Goal: Task Accomplishment & Management: Manage account settings

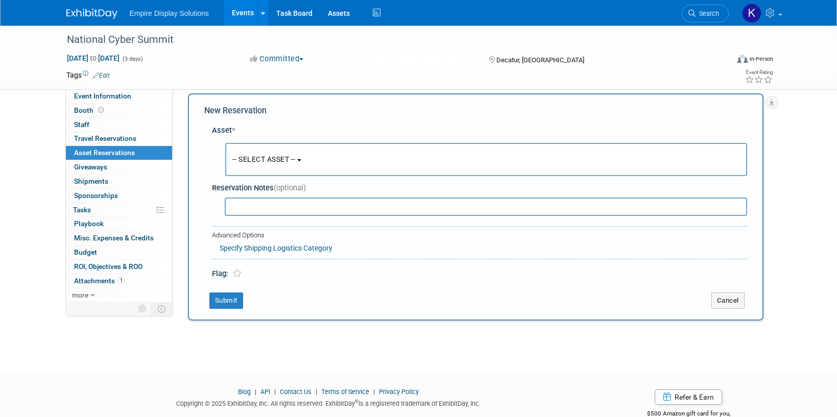
click at [103, 11] on img at bounding box center [91, 14] width 51 height 10
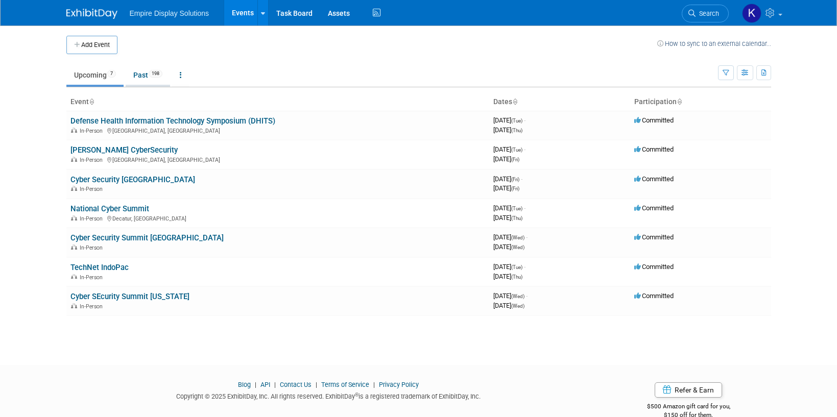
click at [140, 76] on link "Past 198" at bounding box center [148, 74] width 44 height 19
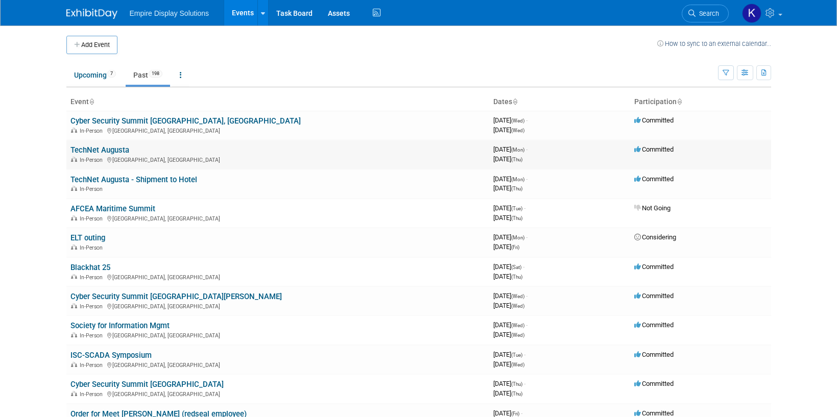
click at [115, 149] on link "TechNet Augusta" at bounding box center [99, 150] width 59 height 9
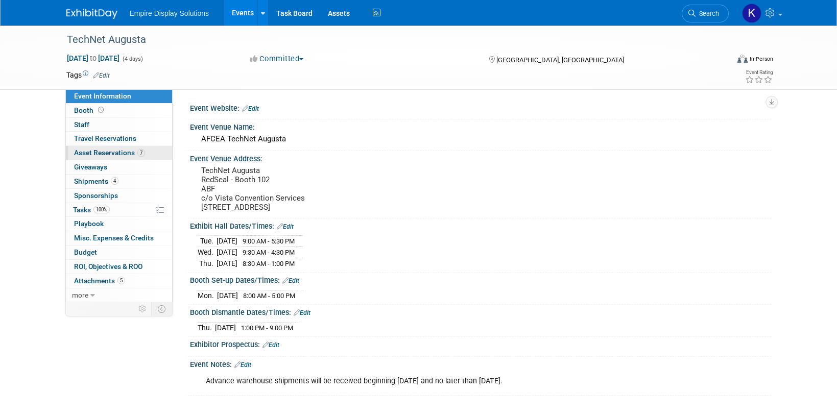
click at [114, 151] on span "Asset Reservations 7" at bounding box center [109, 153] width 71 height 8
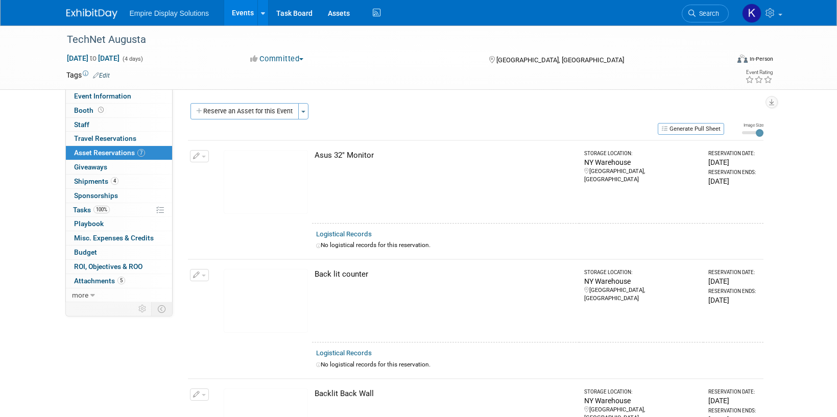
click at [76, 15] on img at bounding box center [91, 14] width 51 height 10
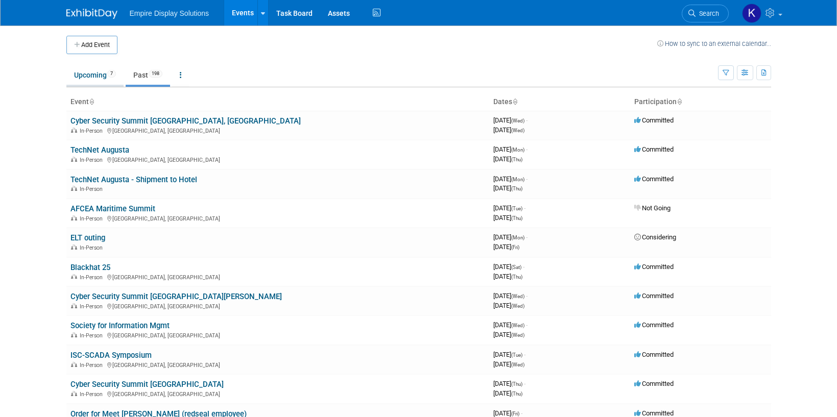
click at [106, 79] on link "Upcoming 7" at bounding box center [94, 74] width 57 height 19
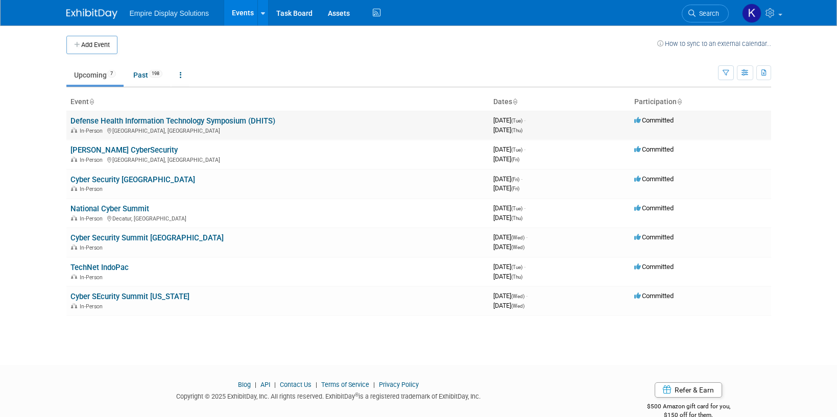
click at [114, 119] on link "Defense Health Information Technology Symposium (DHITS)" at bounding box center [172, 120] width 205 height 9
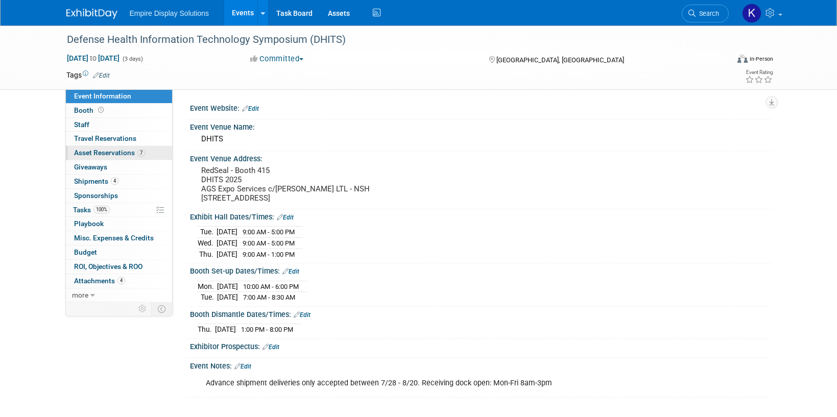
click at [117, 152] on span "Asset Reservations 7" at bounding box center [109, 153] width 71 height 8
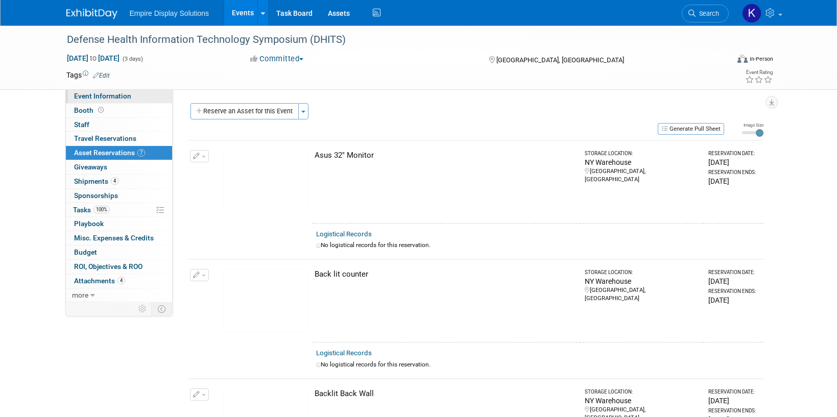
click at [115, 96] on span "Event Information" at bounding box center [102, 96] width 57 height 8
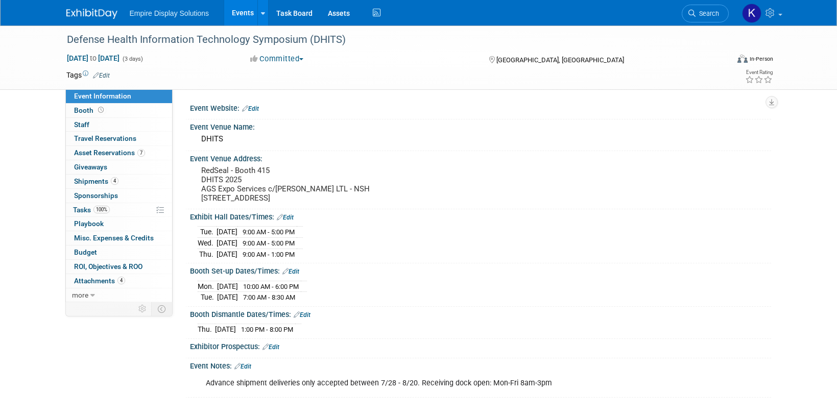
click at [83, 7] on link at bounding box center [97, 9] width 63 height 8
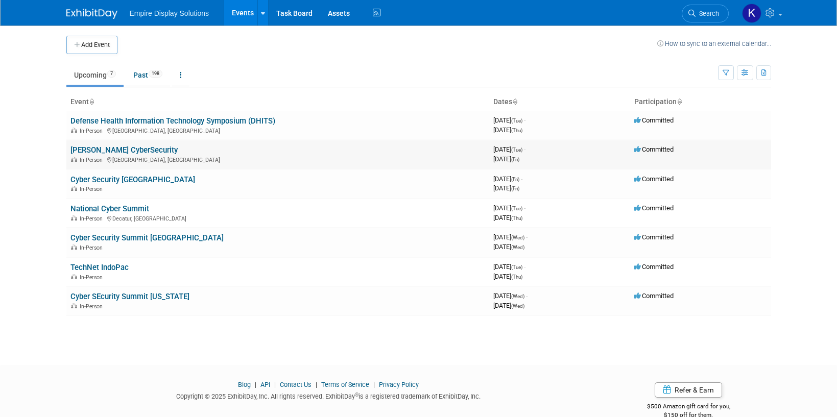
click at [122, 151] on link "[PERSON_NAME] CyberSecurity" at bounding box center [123, 150] width 107 height 9
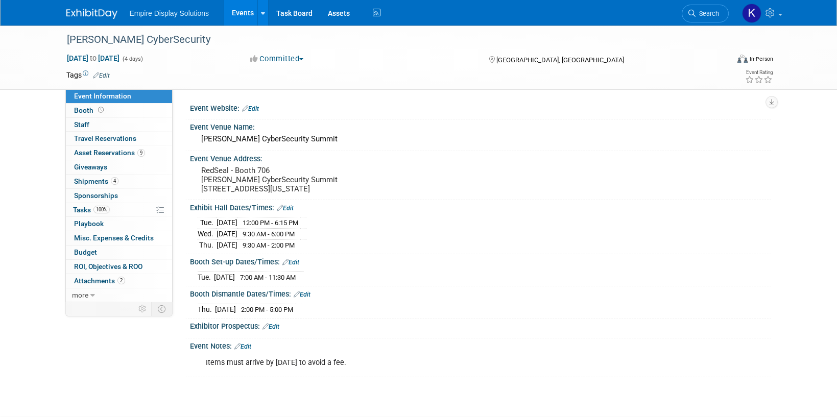
click at [82, 12] on img at bounding box center [91, 14] width 51 height 10
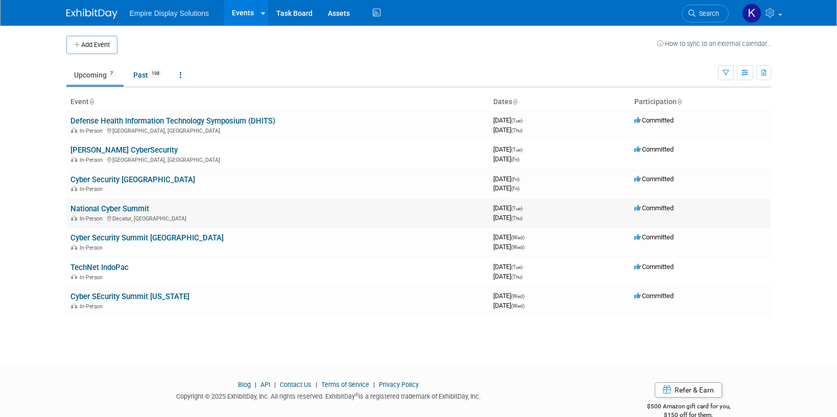
click at [111, 208] on link "National Cyber Summit" at bounding box center [109, 208] width 79 height 9
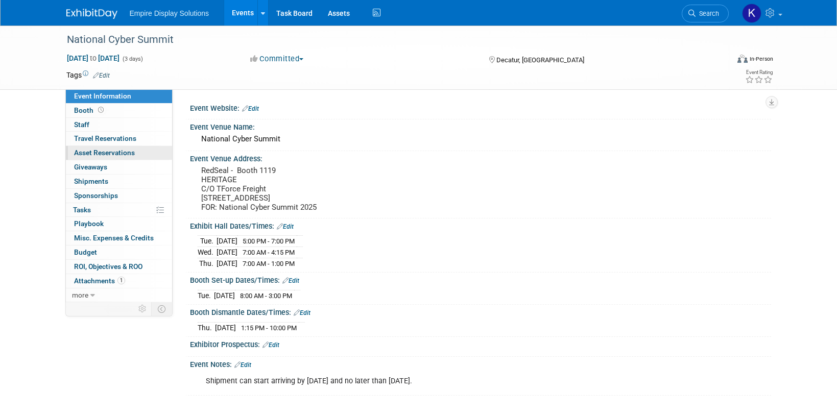
click at [113, 154] on span "Asset Reservations 0" at bounding box center [104, 153] width 61 height 8
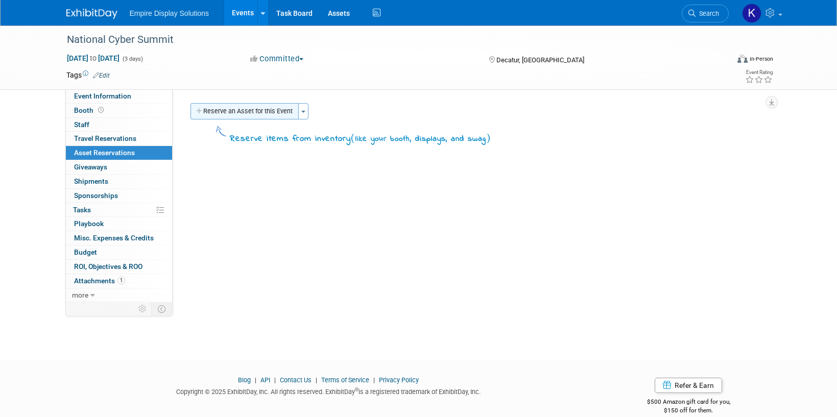
click at [237, 115] on button "Reserve an Asset for this Event" at bounding box center [244, 111] width 108 height 16
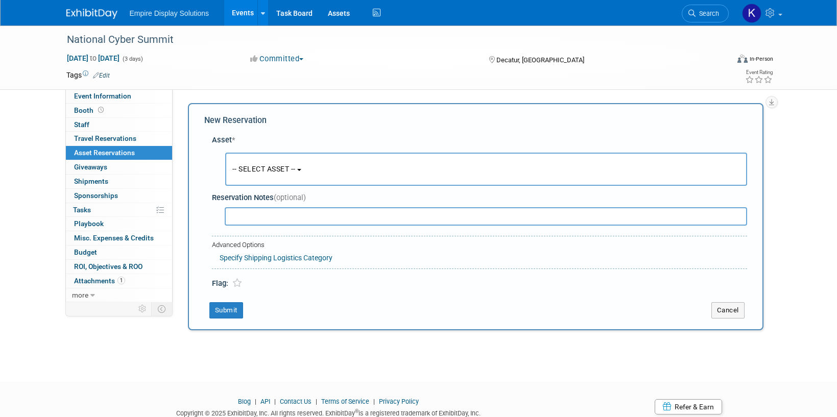
scroll to position [10, 0]
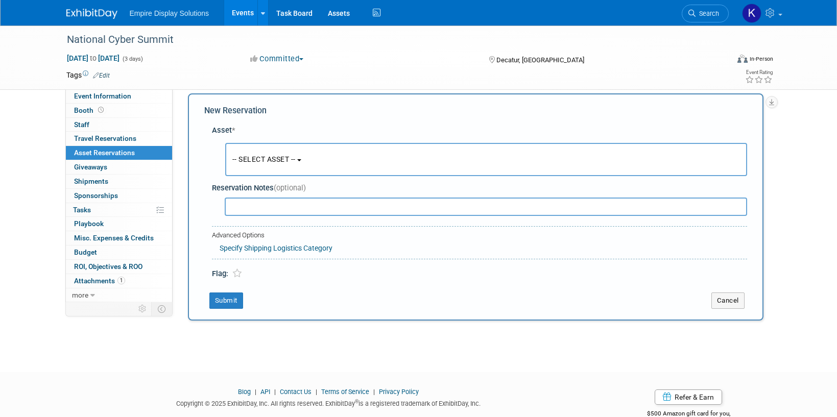
click at [275, 153] on button "-- SELECT ASSET --" at bounding box center [486, 159] width 522 height 33
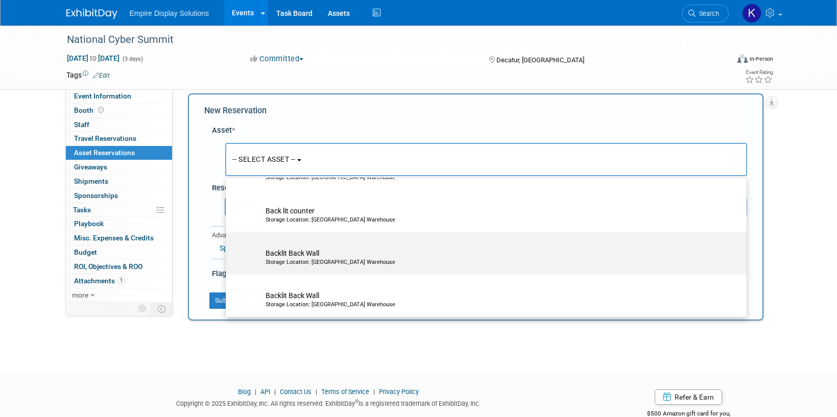
scroll to position [304, 0]
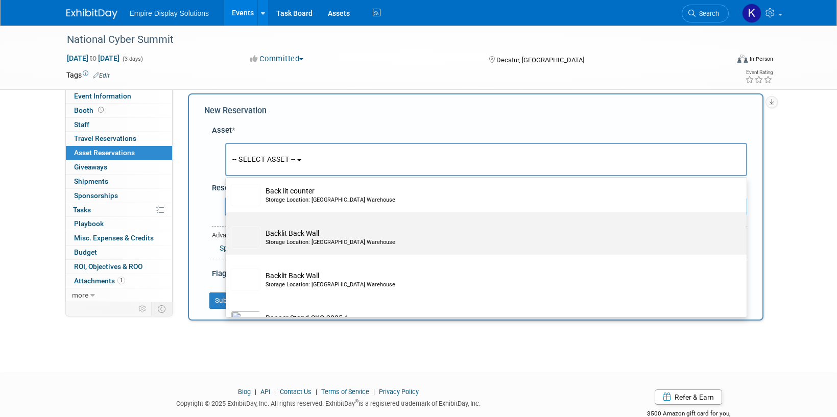
click at [280, 242] on div "Storage Location: NY Warehouse" at bounding box center [495, 242] width 461 height 8
click at [227, 225] on input "Backlit Back Wall Storage Location: NY Warehouse" at bounding box center [224, 221] width 7 height 7
select select "10722586"
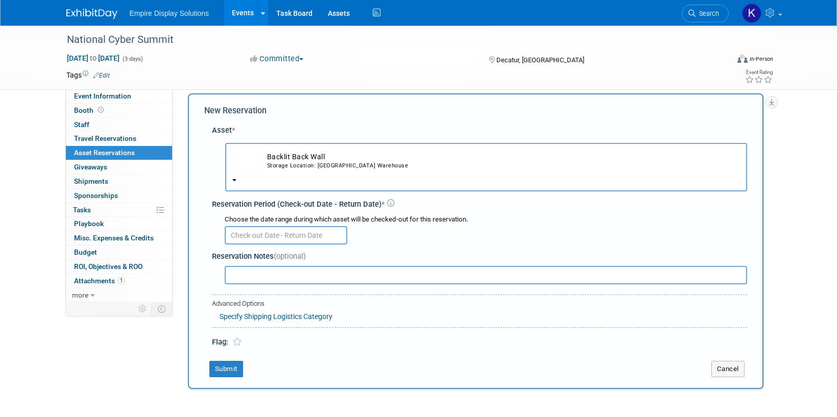
click at [277, 235] on input "text" at bounding box center [286, 235] width 123 height 18
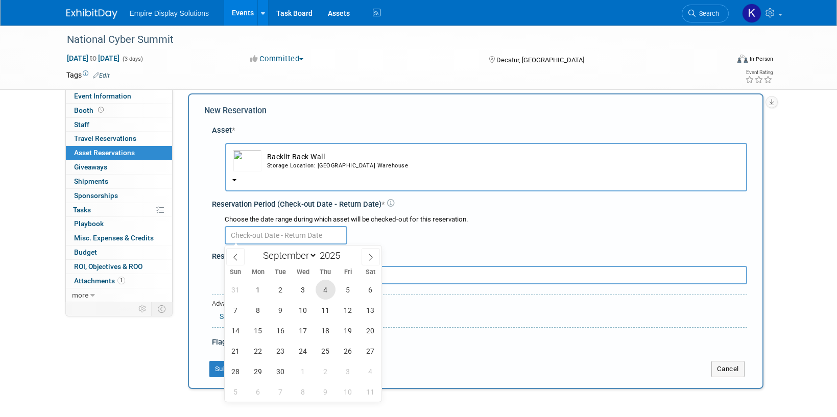
click at [322, 290] on span "4" at bounding box center [326, 290] width 20 height 20
type input "Sep 4, 2025"
click at [370, 224] on div "Choose the date range during which asset will be checked-out for this reservati…" at bounding box center [486, 220] width 522 height 10
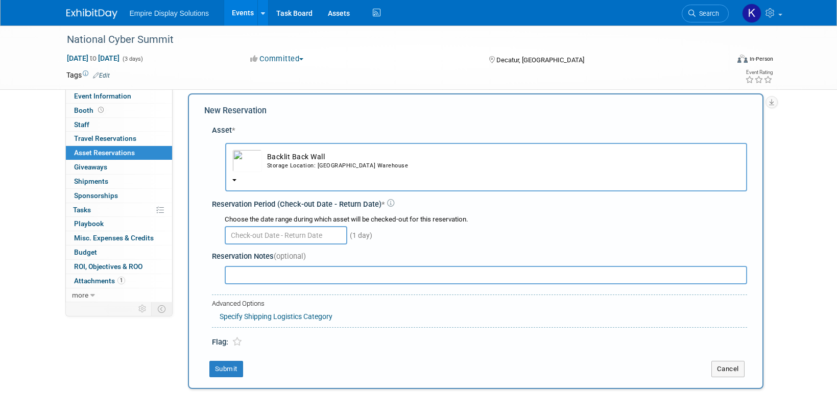
click at [269, 238] on input "text" at bounding box center [286, 235] width 123 height 18
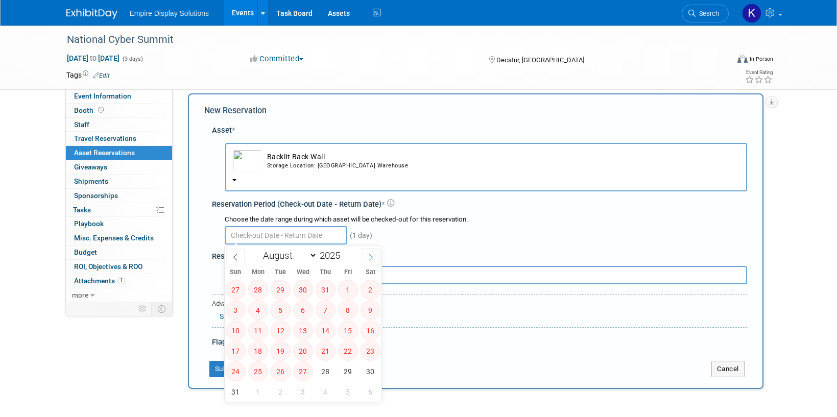
click at [361, 258] on span at bounding box center [370, 256] width 18 height 17
select select "8"
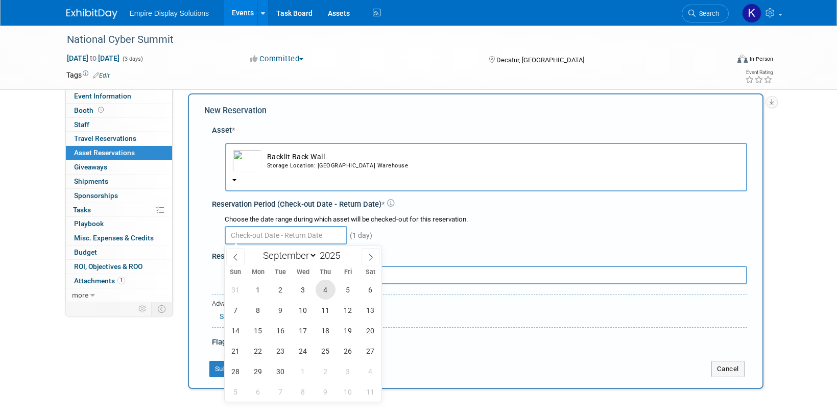
click at [323, 287] on span "4" at bounding box center [326, 290] width 20 height 20
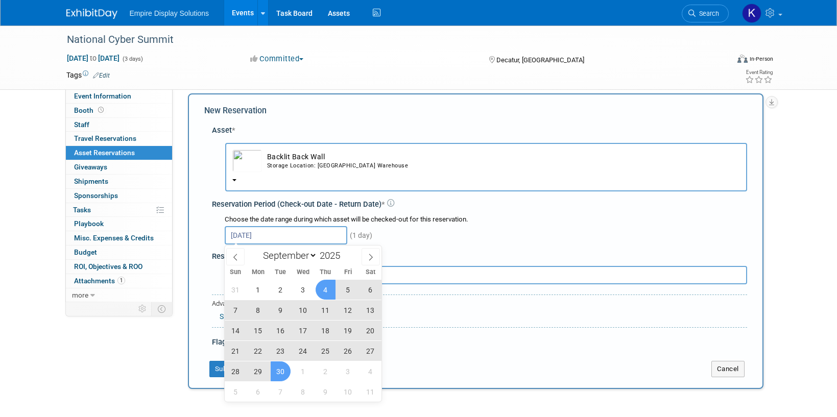
click at [284, 370] on span "30" at bounding box center [281, 371] width 20 height 20
type input "Sep 4, 2025 to Sep 30, 2025"
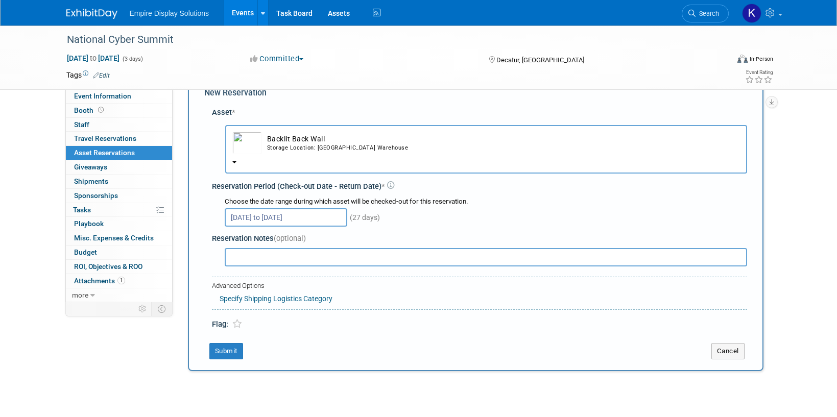
scroll to position [29, 0]
click at [227, 349] on button "Submit" at bounding box center [226, 350] width 34 height 16
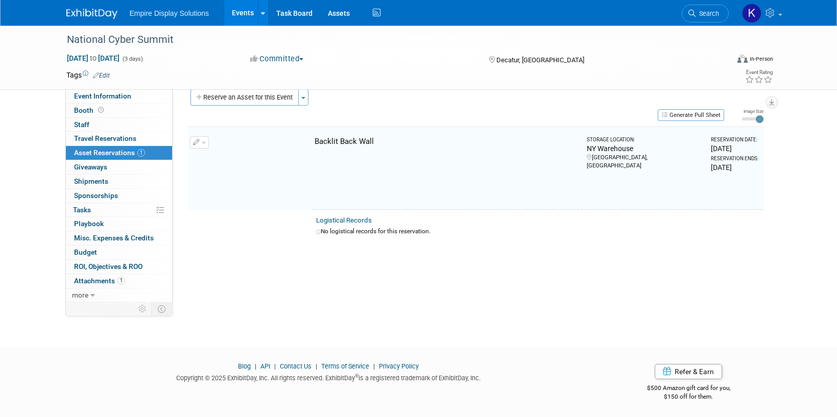
scroll to position [13, 0]
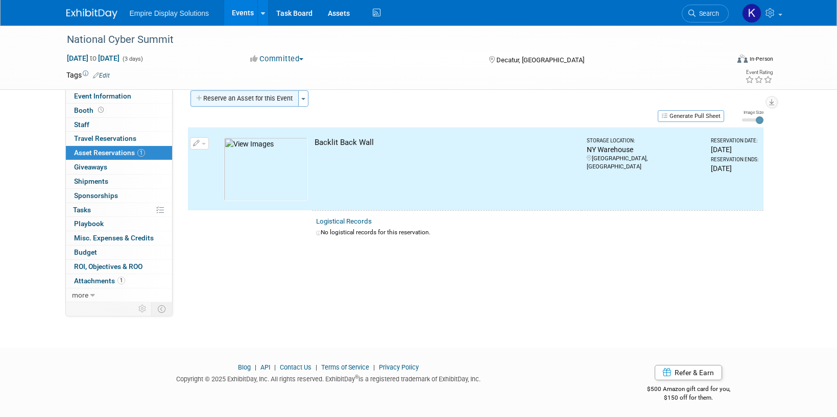
click at [240, 97] on button "Reserve an Asset for this Event" at bounding box center [244, 98] width 108 height 16
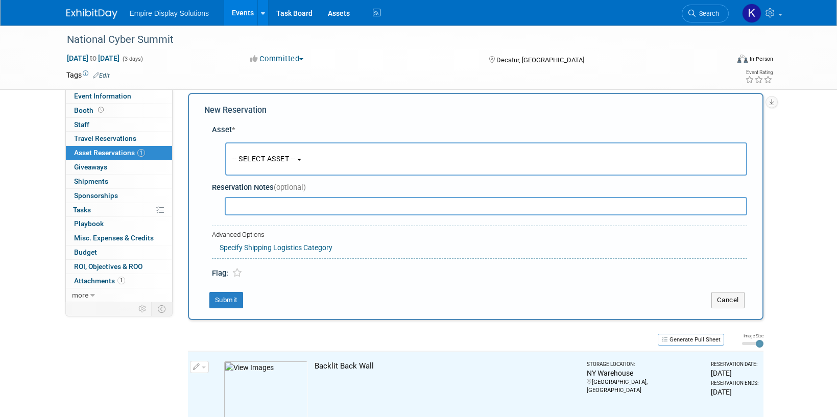
scroll to position [10, 0]
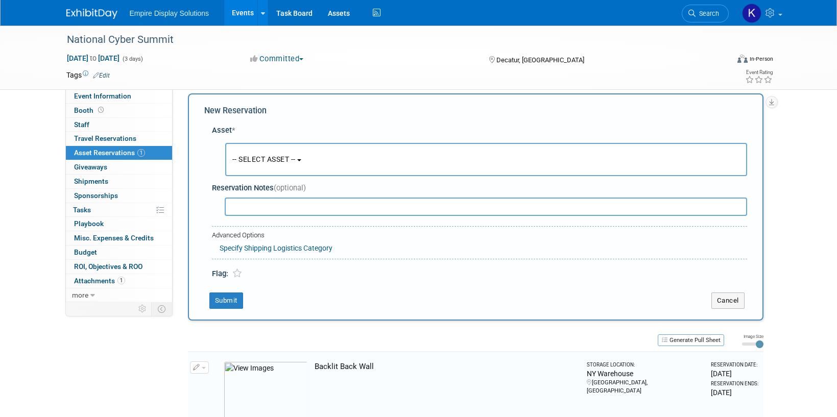
click at [265, 163] on span "-- SELECT ASSET --" at bounding box center [263, 159] width 63 height 8
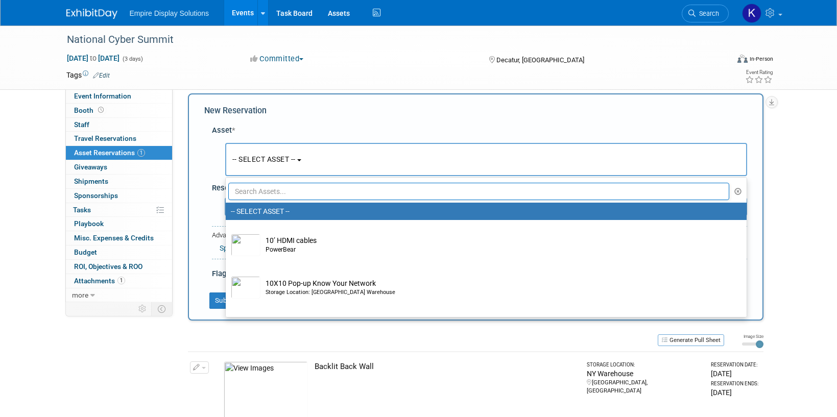
click at [263, 193] on input "text" at bounding box center [478, 191] width 501 height 17
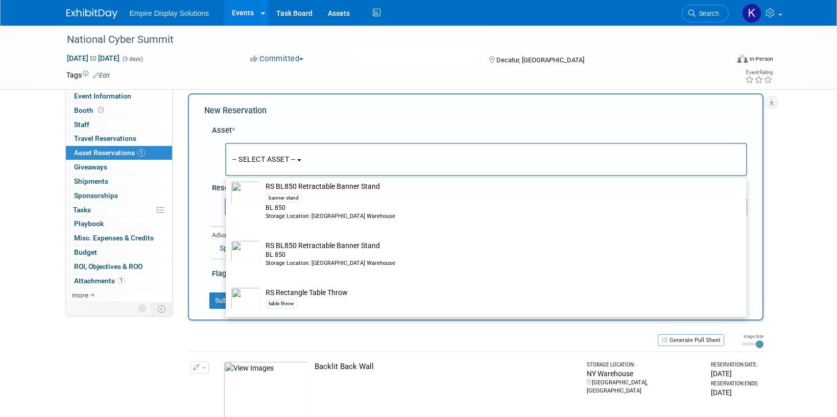
scroll to position [385, 0]
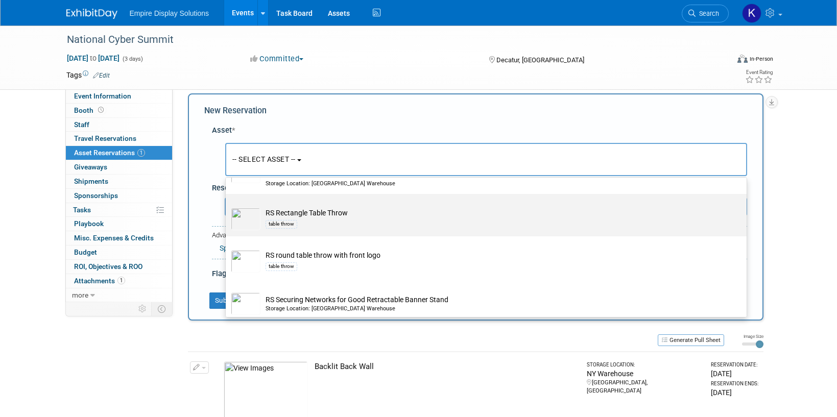
type input "table"
click at [305, 220] on div "table throw" at bounding box center [495, 224] width 461 height 12
click at [227, 206] on input "RS Rectangle Table Throw table throw" at bounding box center [224, 203] width 7 height 7
select select "10696950"
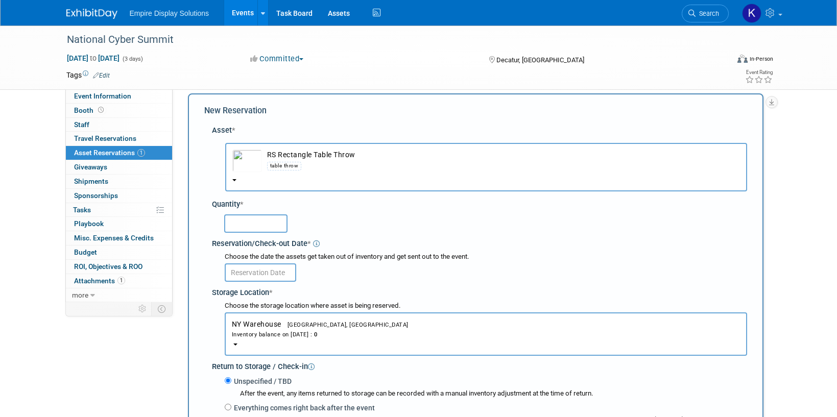
click at [257, 224] on input "text" at bounding box center [255, 223] width 63 height 18
type input "1"
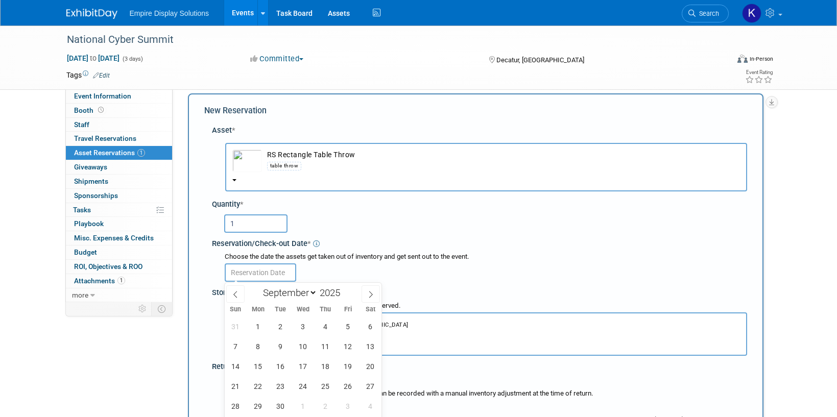
click at [272, 271] on input "text" at bounding box center [260, 272] width 71 height 18
click at [330, 324] on span "4" at bounding box center [326, 327] width 20 height 20
type input "Sep 4, 2025"
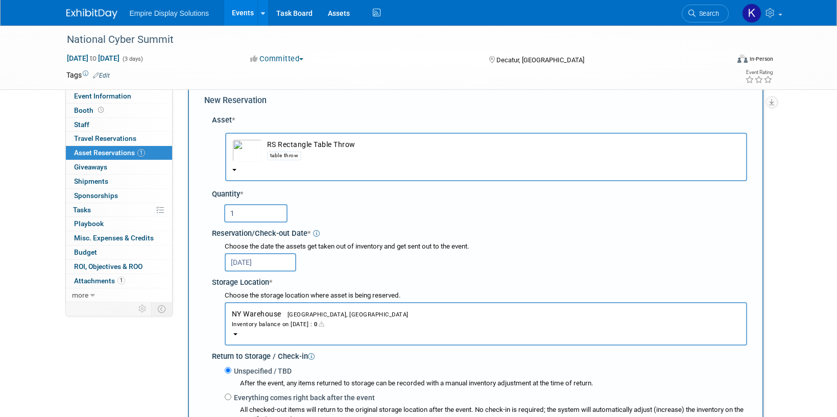
scroll to position [115, 0]
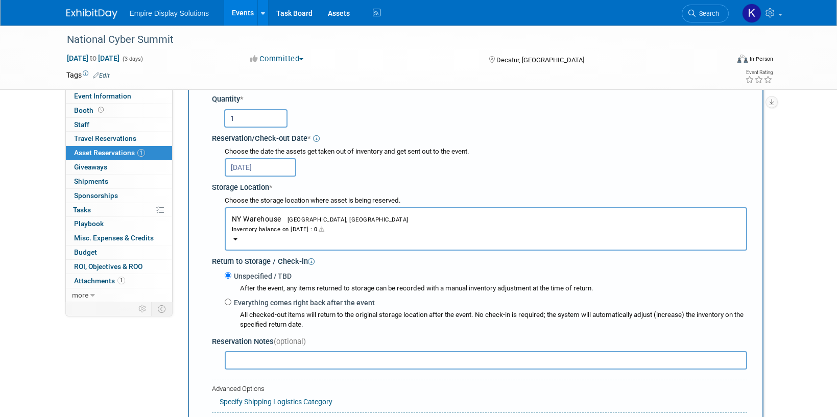
click at [249, 301] on label "Everything comes right back after the event" at bounding box center [302, 303] width 143 height 10
click at [231, 301] on input "Everything comes right back after the event" at bounding box center [228, 302] width 7 height 7
radio input "true"
select select "8"
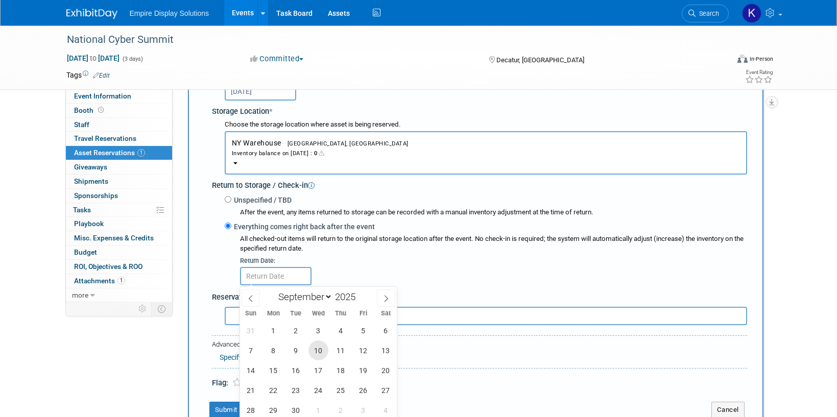
scroll to position [221, 0]
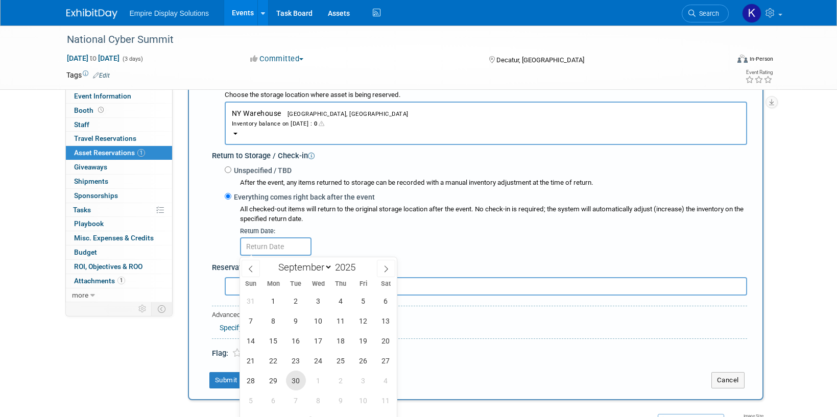
click at [292, 379] on span "30" at bounding box center [296, 381] width 20 height 20
type input "Sep 30, 2025"
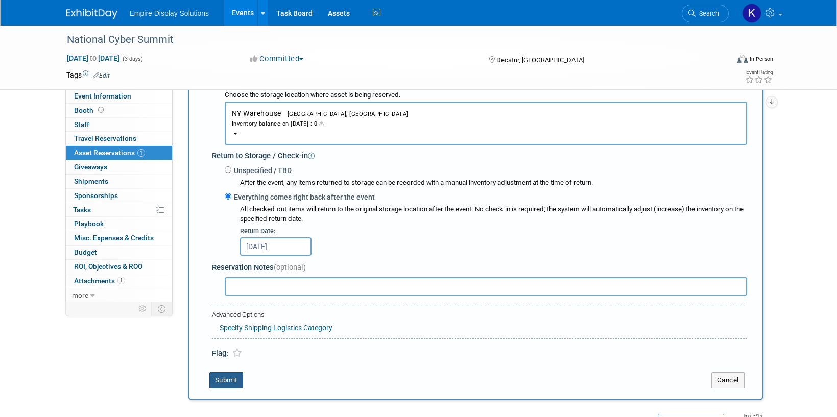
click at [230, 378] on button "Submit" at bounding box center [226, 380] width 34 height 16
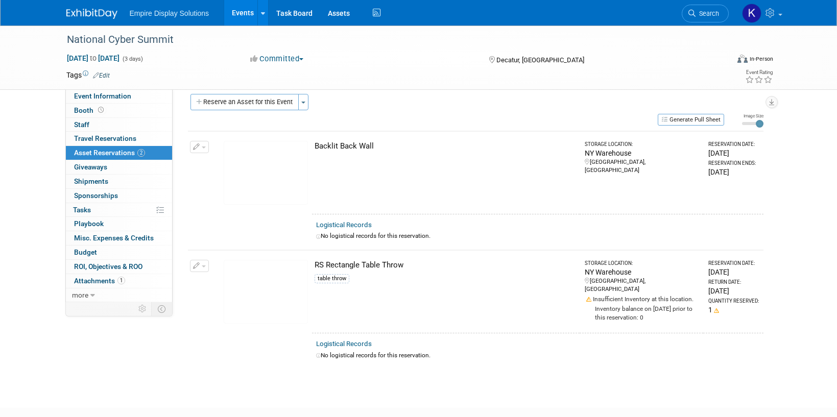
scroll to position [8, 0]
click at [208, 270] on td "Change Reservation Manage Logistical Records" at bounding box center [199, 293] width 23 height 83
click at [202, 269] on button "button" at bounding box center [199, 267] width 19 height 12
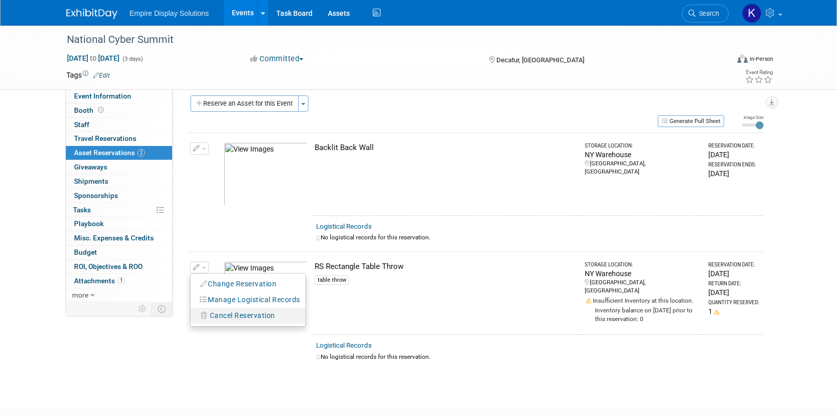
click at [223, 313] on span "Cancel Reservation" at bounding box center [242, 315] width 65 height 8
click at [318, 328] on link "Yes" at bounding box center [318, 324] width 30 height 16
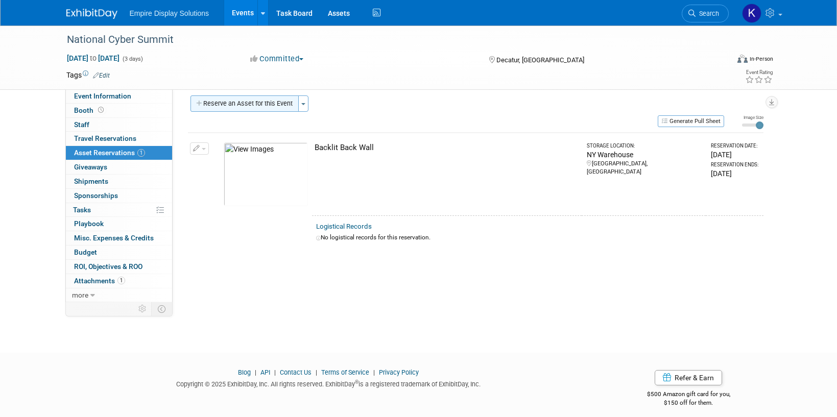
click at [220, 102] on button "Reserve an Asset for this Event" at bounding box center [244, 103] width 108 height 16
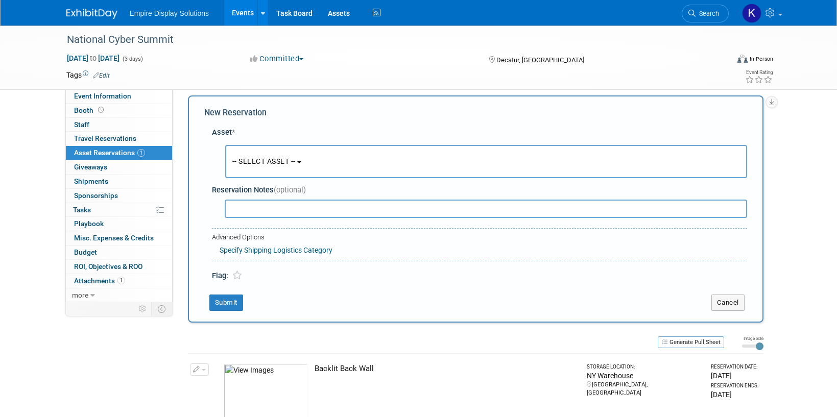
scroll to position [10, 0]
click at [271, 157] on span "-- SELECT ASSET --" at bounding box center [263, 159] width 63 height 8
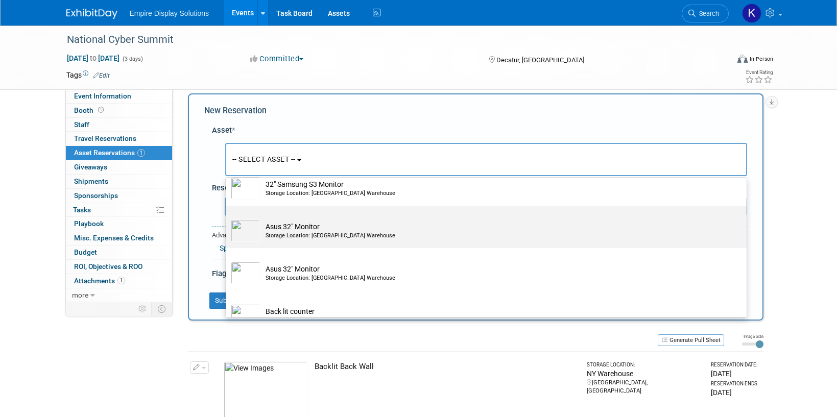
scroll to position [142, 0]
click at [318, 229] on td "Asus 32" Monitor Storage Location: NY Warehouse" at bounding box center [493, 230] width 466 height 22
click at [227, 217] on input "Asus 32" Monitor Storage Location: NY Warehouse" at bounding box center [224, 213] width 7 height 7
select select "10727845"
select select "8"
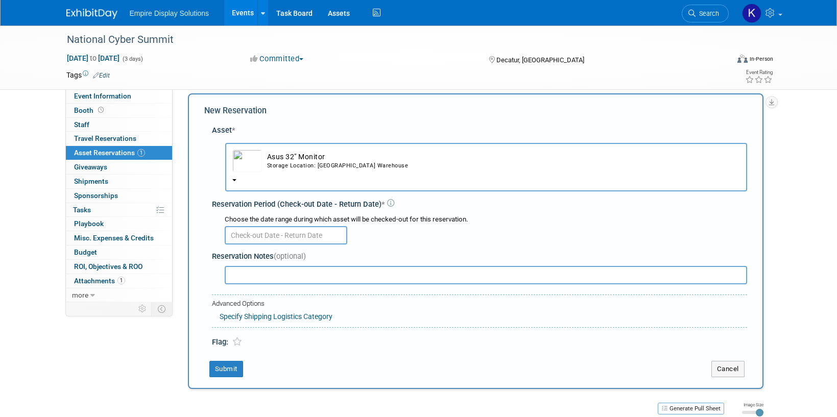
click at [273, 237] on input "text" at bounding box center [286, 235] width 123 height 18
click at [250, 190] on button "Asus 32" Monitor Storage Location: NY Warehouse" at bounding box center [486, 167] width 522 height 49
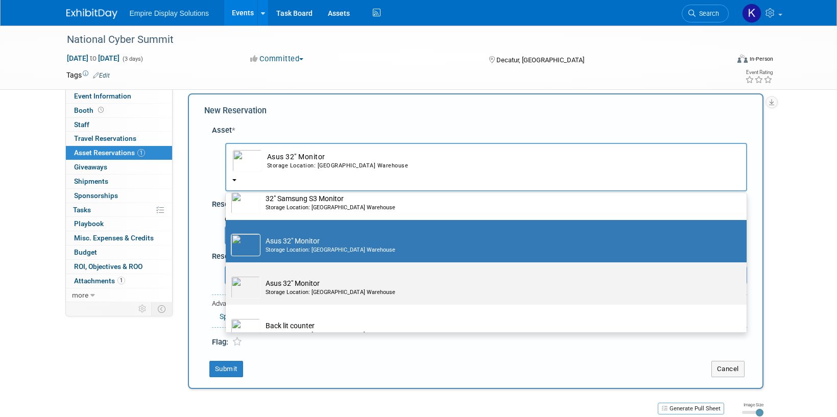
click at [285, 284] on td "Asus 32" Monitor Storage Location: NY Warehouse" at bounding box center [493, 287] width 466 height 22
click at [227, 275] on input "Asus 32" Monitor Storage Location: NY Warehouse" at bounding box center [224, 271] width 7 height 7
select select "10727844"
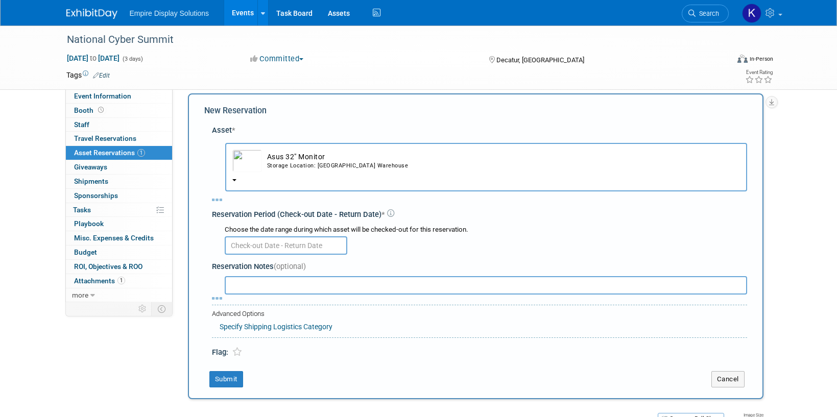
select select "8"
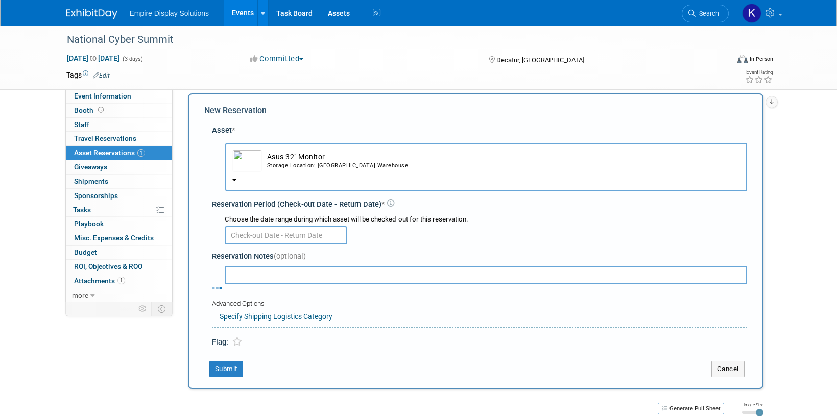
click at [272, 233] on input "text" at bounding box center [286, 235] width 123 height 18
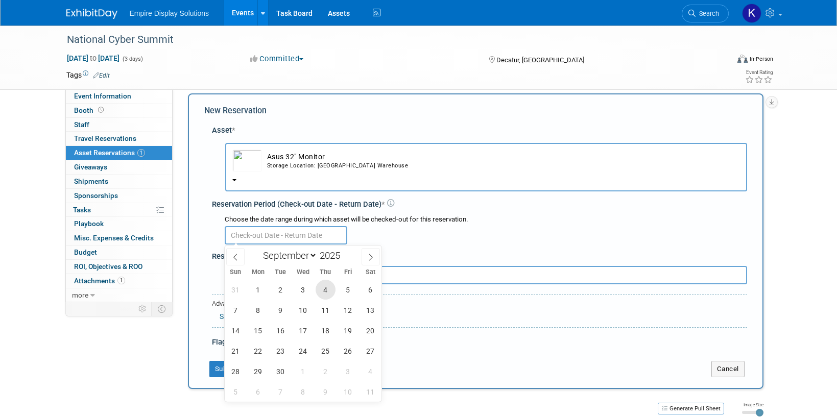
click at [329, 292] on span "4" at bounding box center [326, 290] width 20 height 20
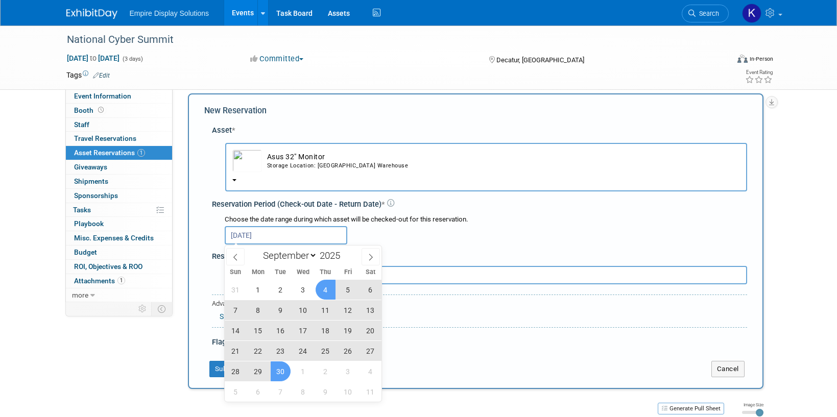
click at [279, 371] on span "30" at bounding box center [281, 371] width 20 height 20
type input "Sep 4, 2025 to Sep 30, 2025"
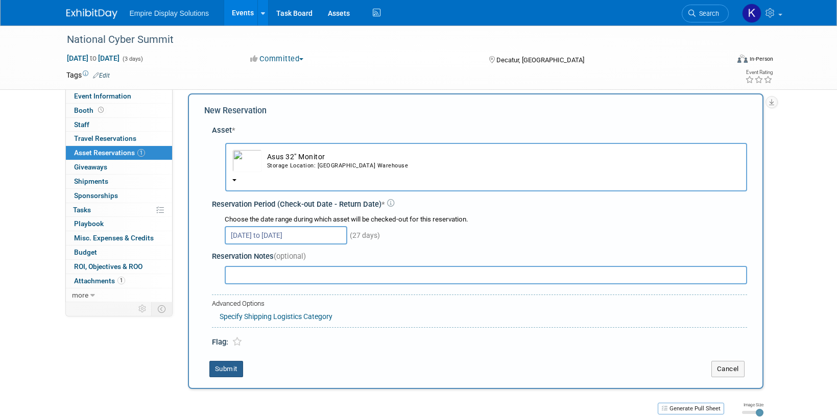
click at [232, 365] on button "Submit" at bounding box center [226, 369] width 34 height 16
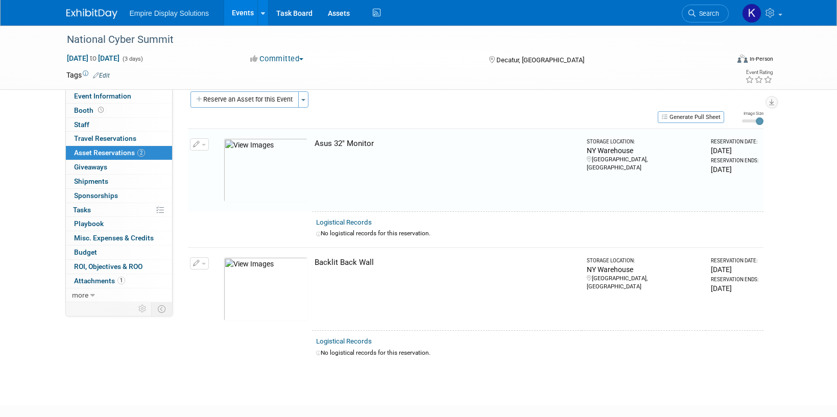
scroll to position [13, 0]
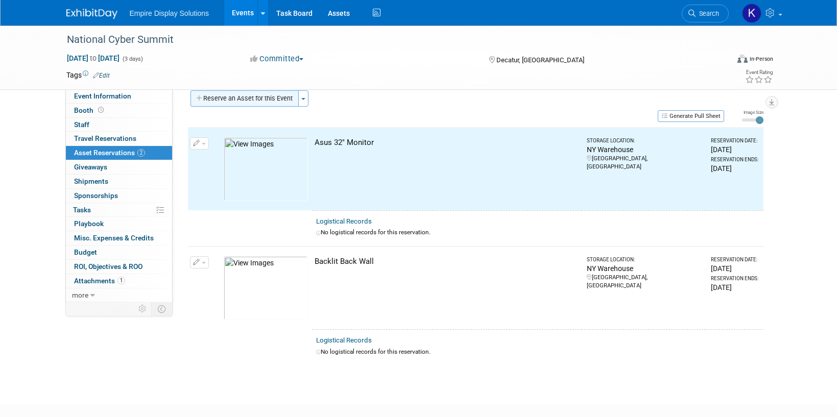
click at [238, 100] on button "Reserve an Asset for this Event" at bounding box center [244, 98] width 108 height 16
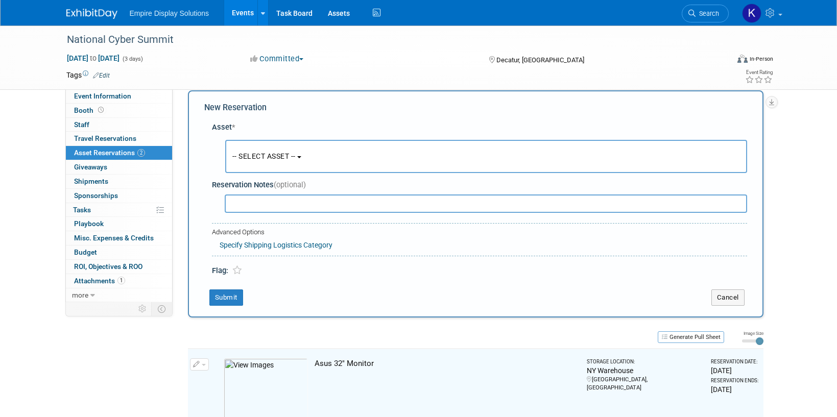
scroll to position [10, 0]
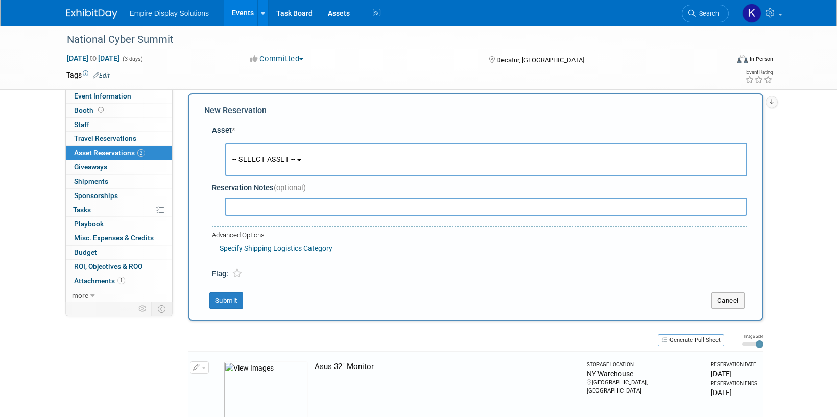
click at [258, 160] on span "-- SELECT ASSET --" at bounding box center [263, 159] width 63 height 8
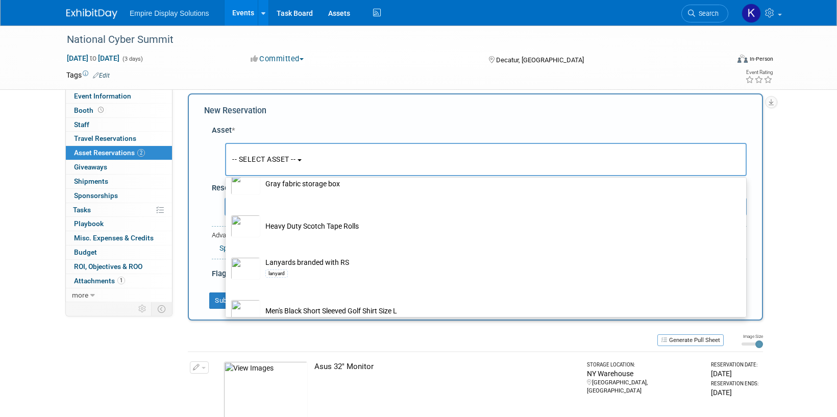
scroll to position [1164, 0]
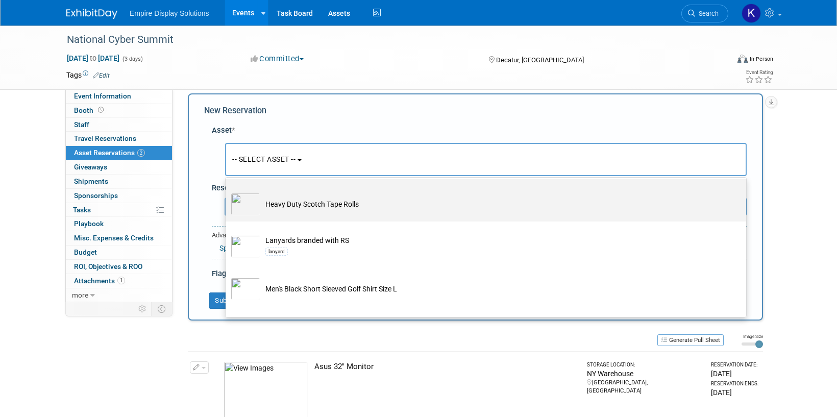
click at [322, 213] on td "Heavy Duty Scotch Tape Rolls" at bounding box center [493, 204] width 466 height 22
click at [227, 191] on input "Heavy Duty Scotch Tape Rolls" at bounding box center [224, 188] width 7 height 7
select select "10696944"
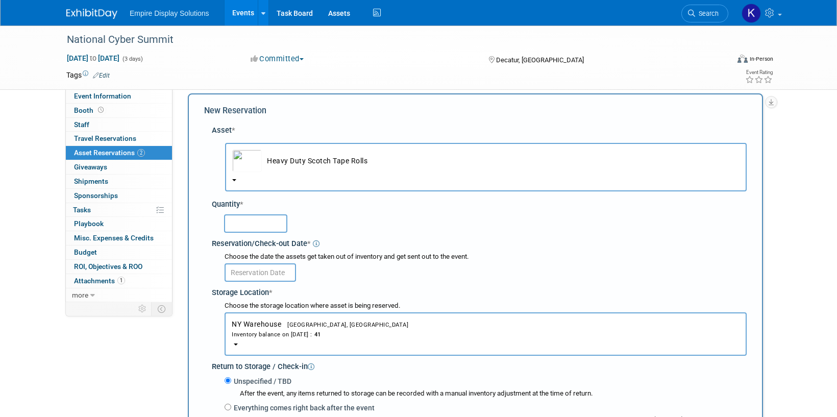
click at [240, 224] on input "text" at bounding box center [255, 223] width 63 height 18
type input "1"
click at [265, 275] on input "text" at bounding box center [260, 272] width 71 height 18
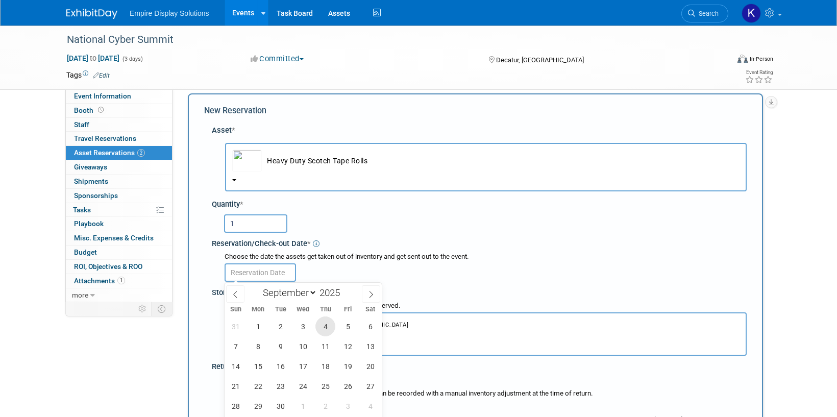
click at [326, 325] on span "4" at bounding box center [326, 327] width 20 height 20
type input "Sep 4, 2025"
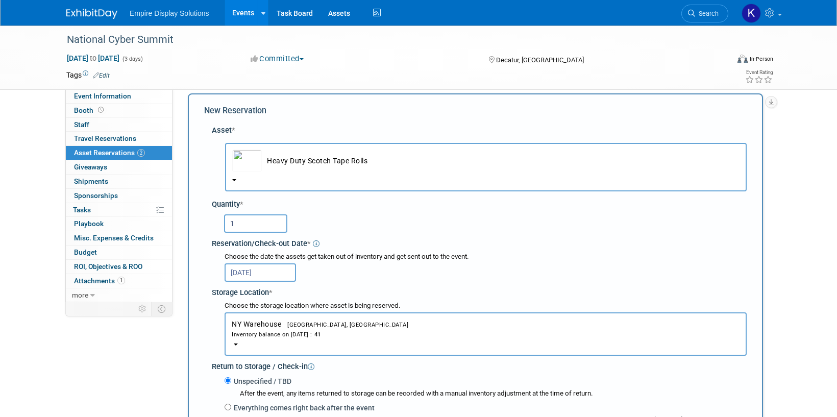
scroll to position [210, 0]
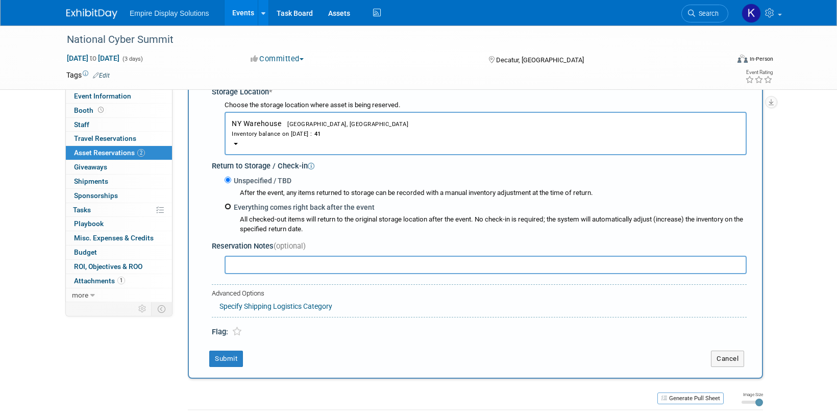
click at [228, 208] on input "Everything comes right back after the event" at bounding box center [228, 206] width 7 height 7
radio input "true"
select select "8"
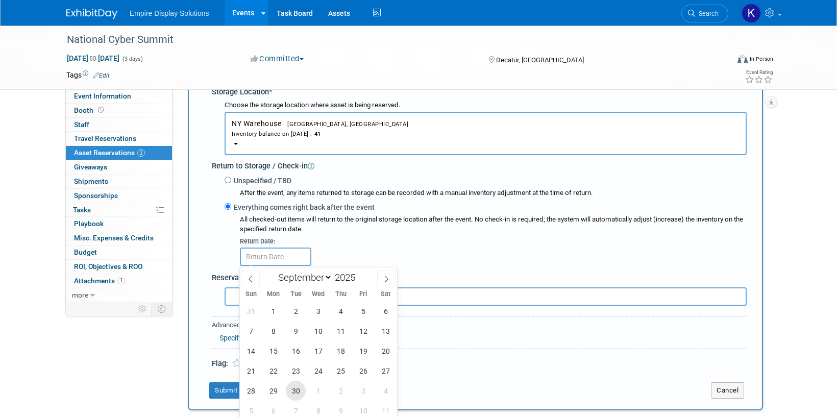
click at [298, 387] on span "30" at bounding box center [296, 391] width 20 height 20
type input "Sep 30, 2025"
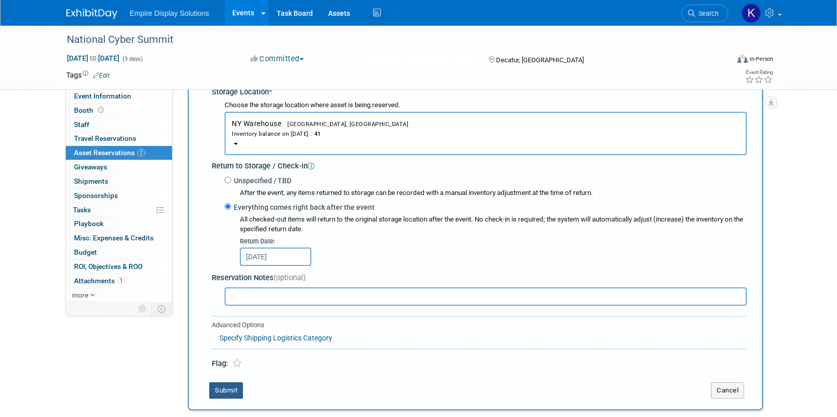
click at [239, 389] on button "Submit" at bounding box center [226, 390] width 34 height 16
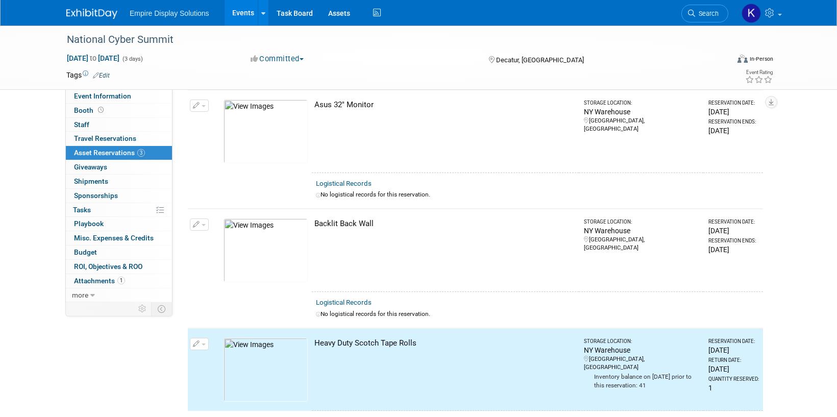
scroll to position [0, 0]
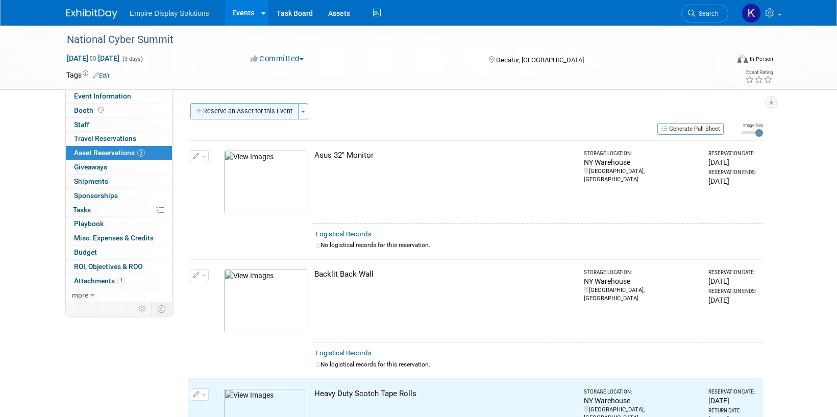
click at [252, 111] on button "Reserve an Asset for this Event" at bounding box center [244, 111] width 108 height 16
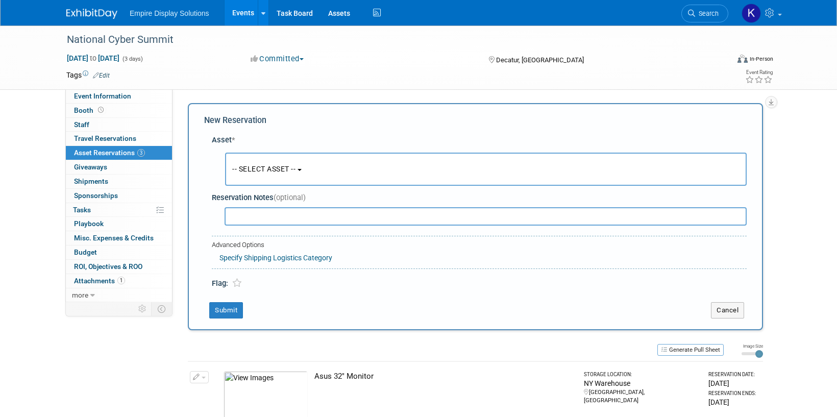
scroll to position [10, 0]
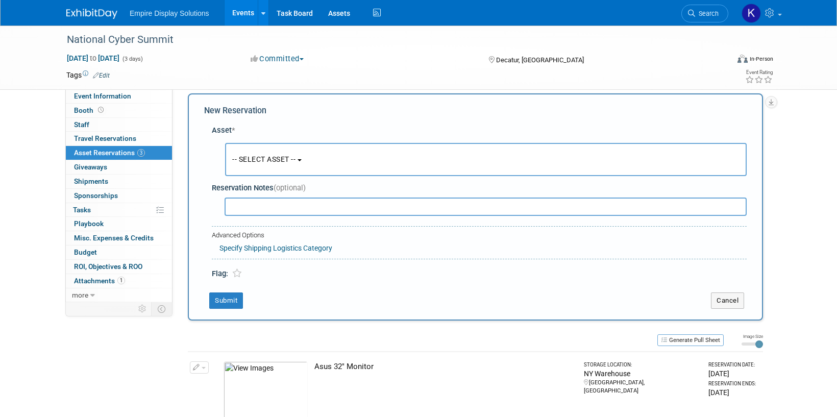
click at [272, 162] on span "-- SELECT ASSET --" at bounding box center [263, 159] width 63 height 8
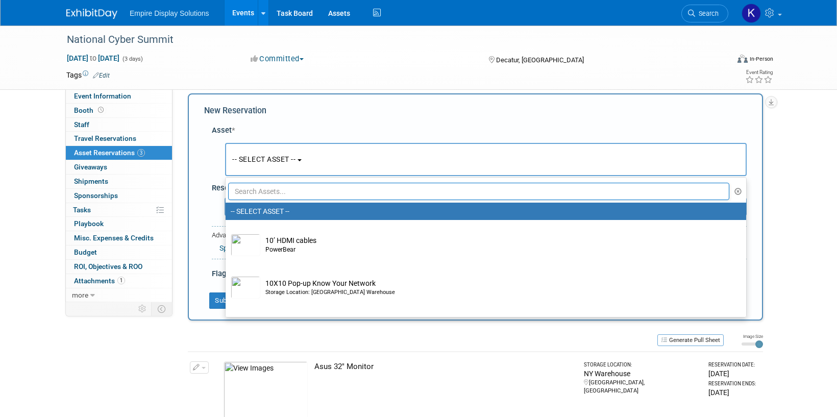
click at [238, 79] on td at bounding box center [381, 75] width 543 height 10
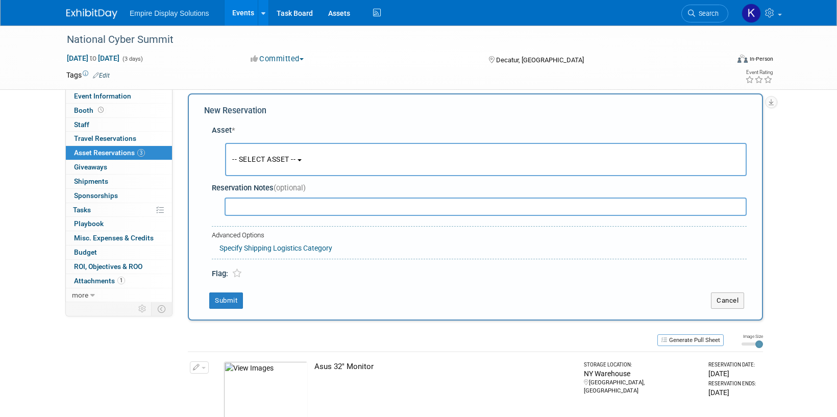
click at [286, 167] on button "-- SELECT ASSET --" at bounding box center [486, 159] width 522 height 33
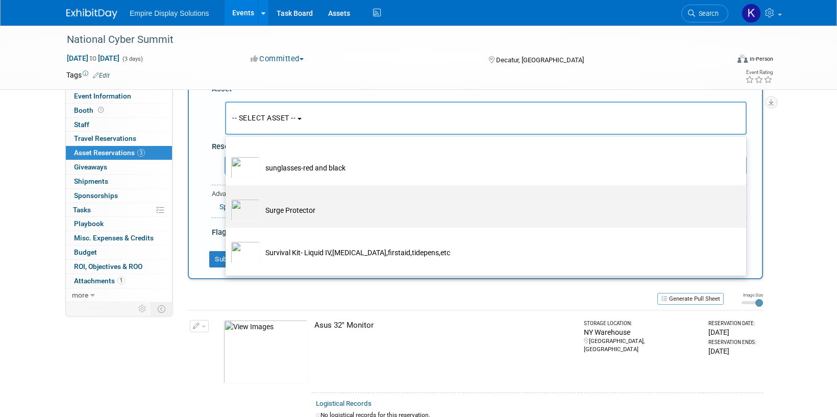
scroll to position [4287, 0]
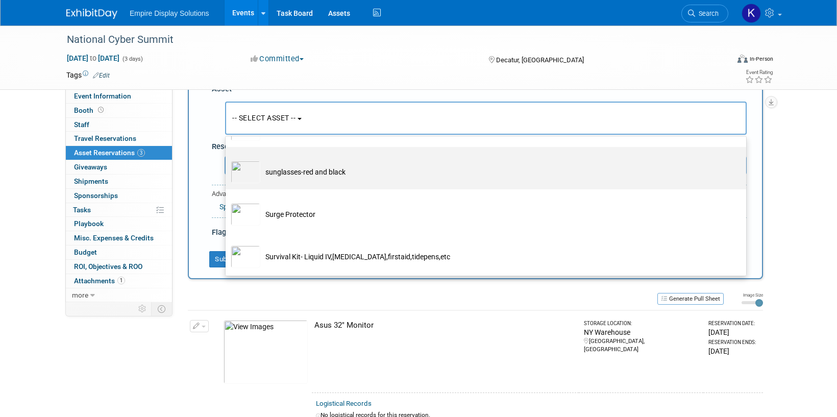
click at [339, 183] on td "sunglasses-red and black" at bounding box center [493, 172] width 466 height 22
click at [227, 159] on input "sunglasses-red and black" at bounding box center [224, 156] width 7 height 7
select select "10713307"
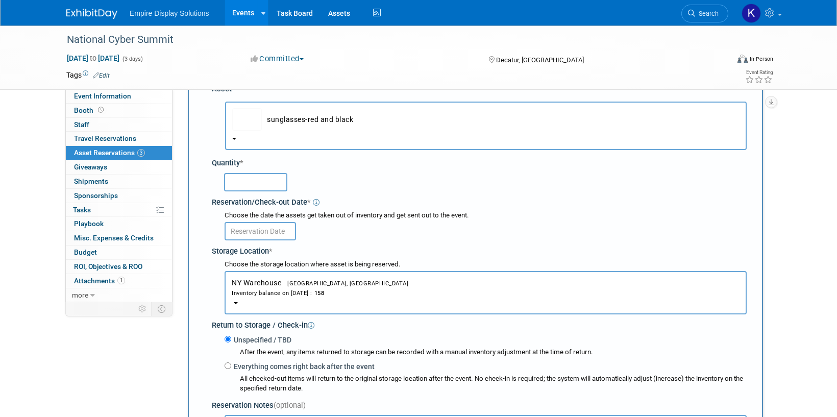
click at [253, 185] on input "text" at bounding box center [255, 182] width 63 height 18
type input "50"
click at [269, 229] on input "text" at bounding box center [260, 231] width 71 height 18
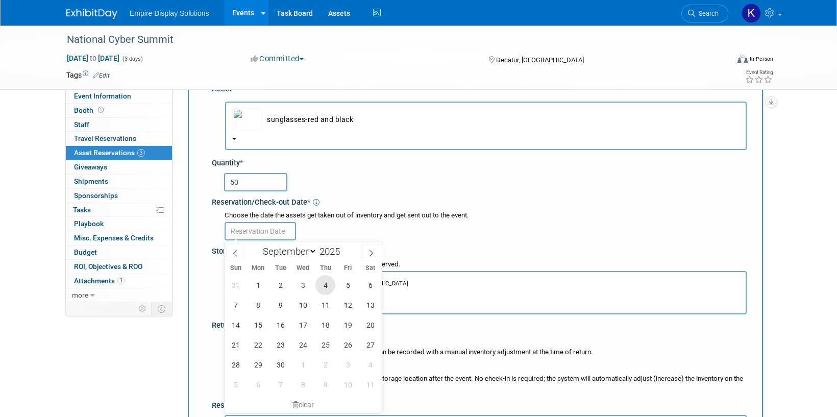
click at [329, 288] on span "4" at bounding box center [326, 285] width 20 height 20
type input "Sep 4, 2025"
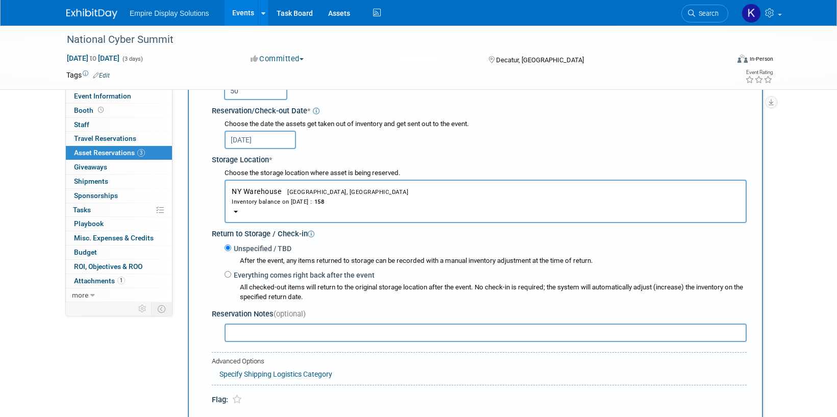
scroll to position [204, 0]
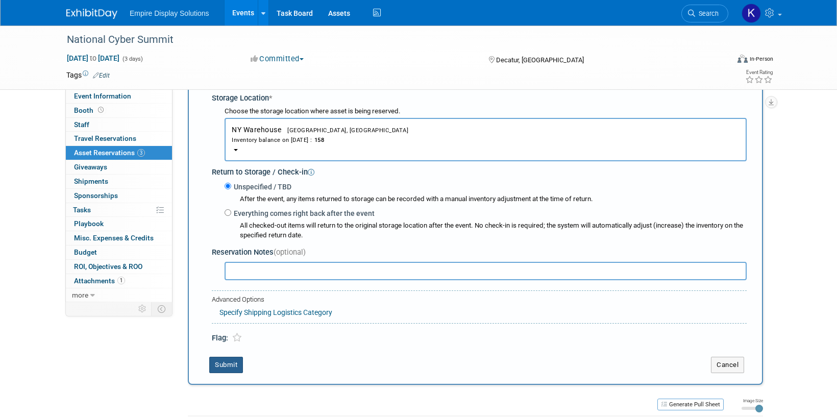
click at [238, 366] on button "Submit" at bounding box center [226, 365] width 34 height 16
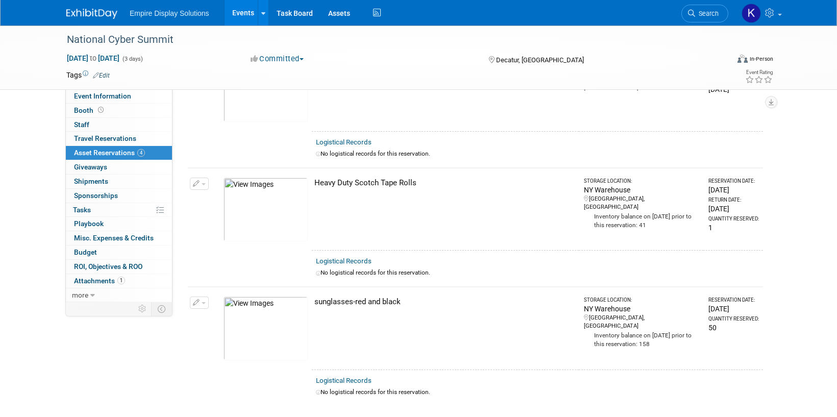
scroll to position [0, 0]
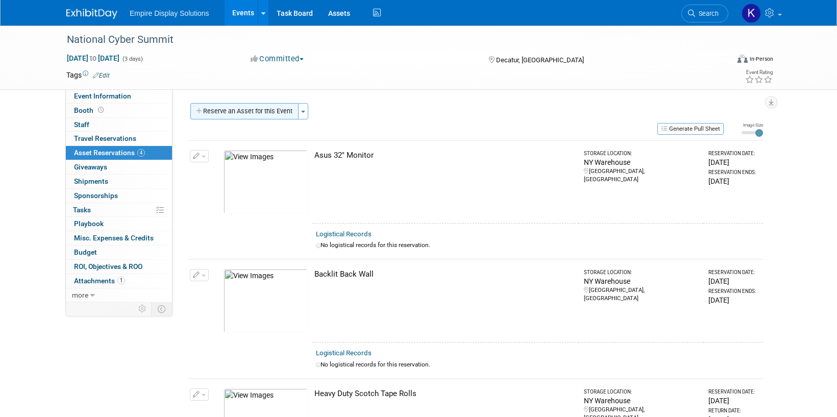
click at [247, 111] on button "Reserve an Asset for this Event" at bounding box center [244, 111] width 108 height 16
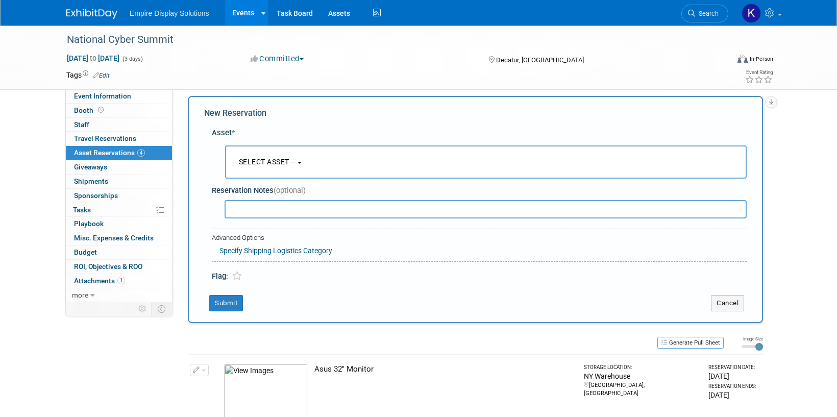
scroll to position [10, 0]
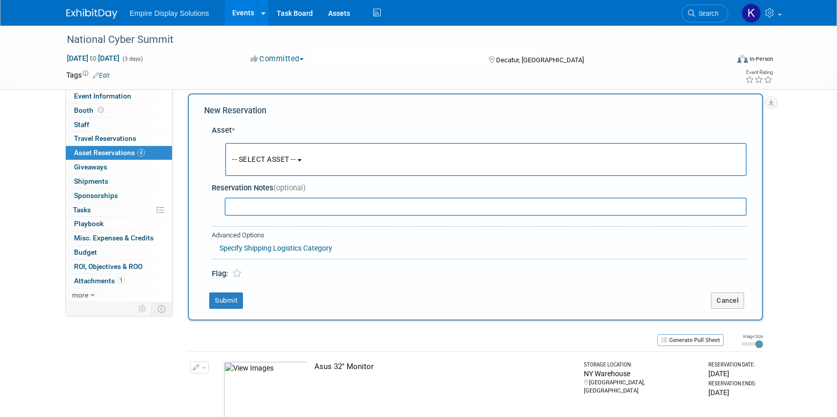
click at [280, 158] on span "-- SELECT ASSET --" at bounding box center [263, 159] width 63 height 8
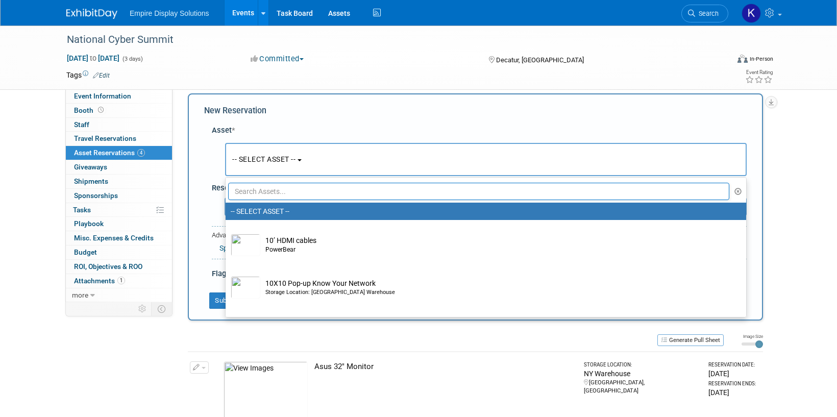
click at [280, 188] on input "text" at bounding box center [478, 191] width 501 height 17
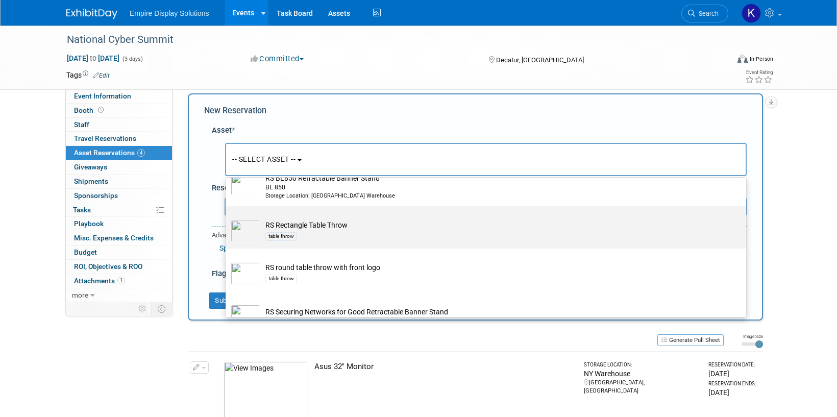
scroll to position [393, 0]
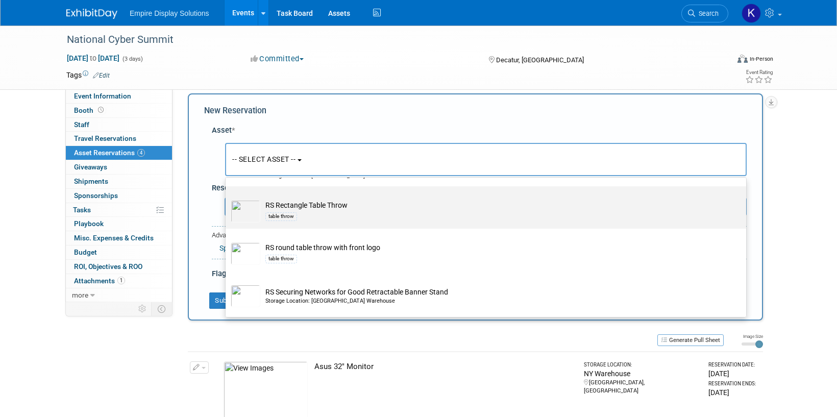
type input "tabl"
click at [331, 215] on div "table throw" at bounding box center [495, 216] width 461 height 12
click at [227, 199] on input "RS Rectangle Table Throw table throw" at bounding box center [224, 195] width 7 height 7
select select "10696950"
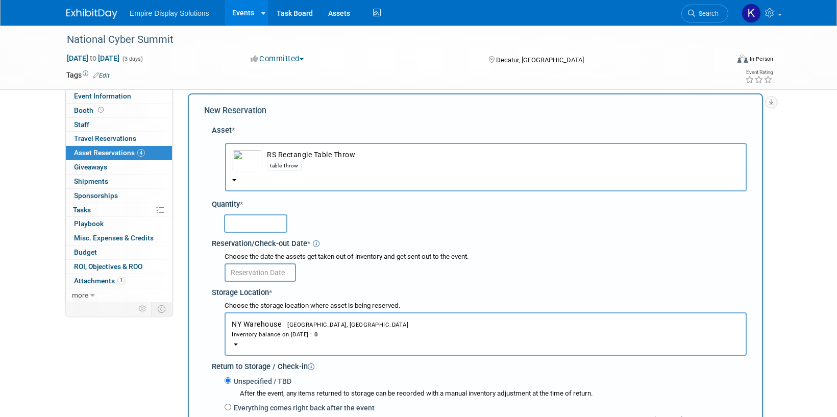
click at [273, 225] on input "text" at bounding box center [255, 223] width 63 height 18
type input "1"
click at [262, 273] on input "text" at bounding box center [260, 272] width 71 height 18
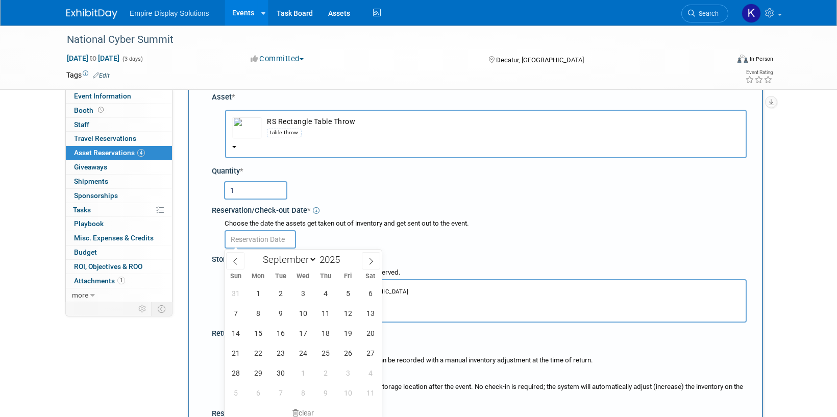
scroll to position [43, 0]
click at [330, 295] on span "4" at bounding box center [326, 293] width 20 height 20
type input "Sep 4, 2025"
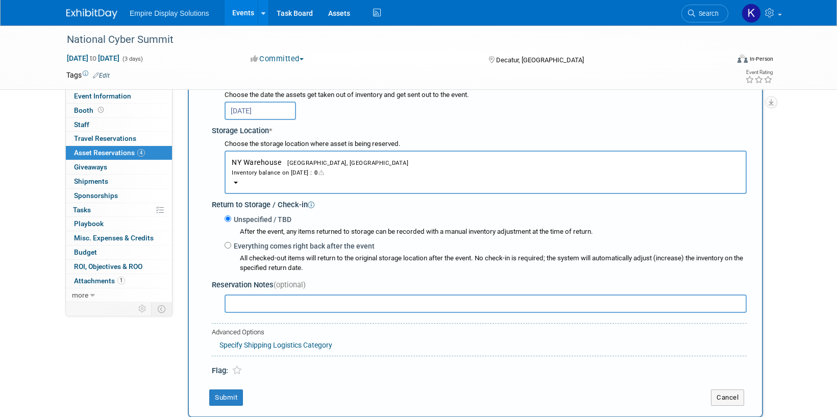
scroll to position [237, 0]
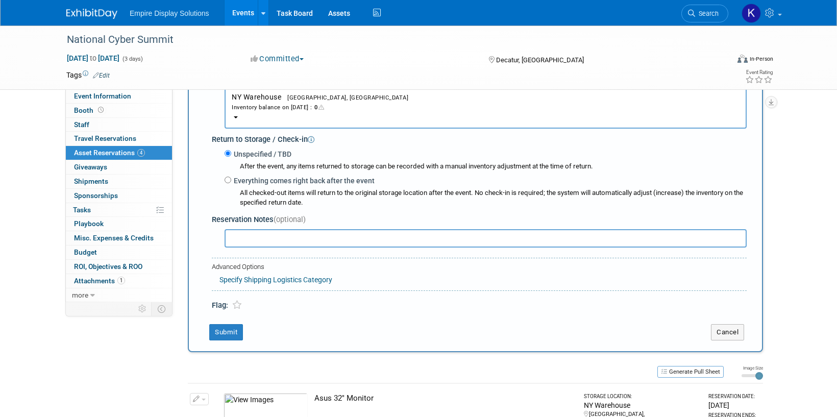
click at [227, 185] on div "Everything comes right back after the event All checked-out items will return t…" at bounding box center [486, 191] width 522 height 33
click at [230, 181] on input "Everything comes right back after the event" at bounding box center [228, 180] width 7 height 7
radio input "true"
select select "8"
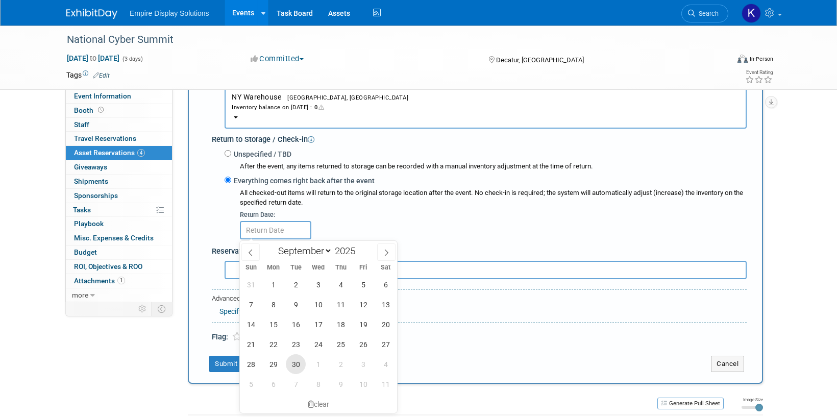
click at [299, 361] on span "30" at bounding box center [296, 364] width 20 height 20
type input "Sep 30, 2025"
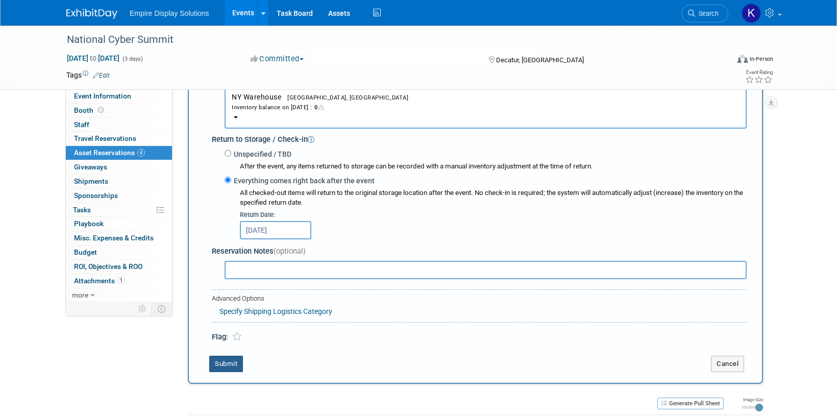
click at [233, 364] on button "Submit" at bounding box center [226, 364] width 34 height 16
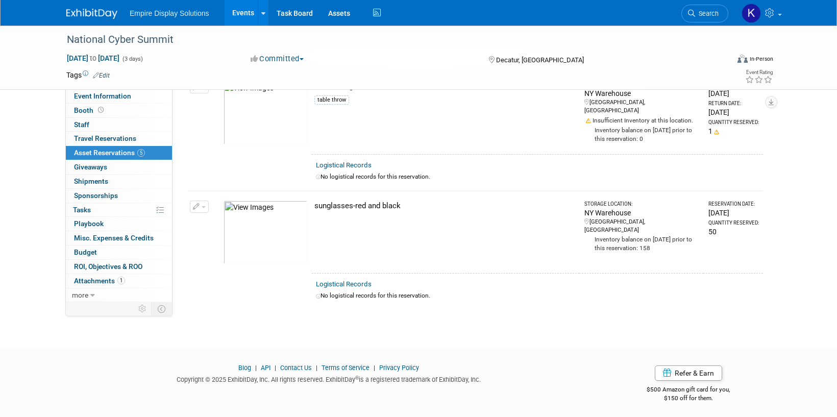
scroll to position [0, 0]
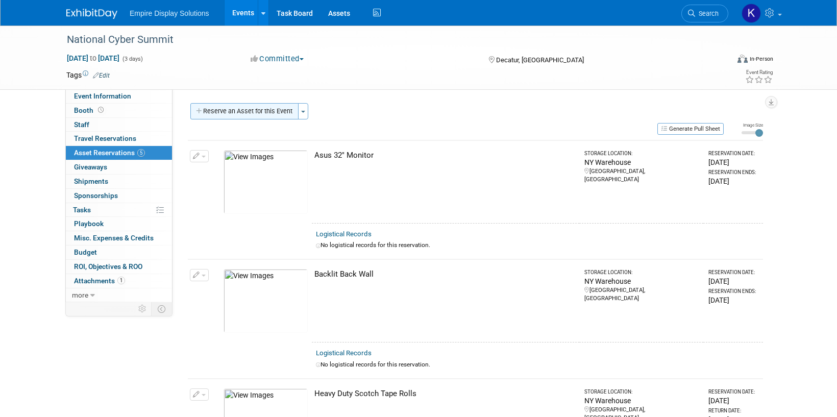
click at [256, 111] on button "Reserve an Asset for this Event" at bounding box center [244, 111] width 108 height 16
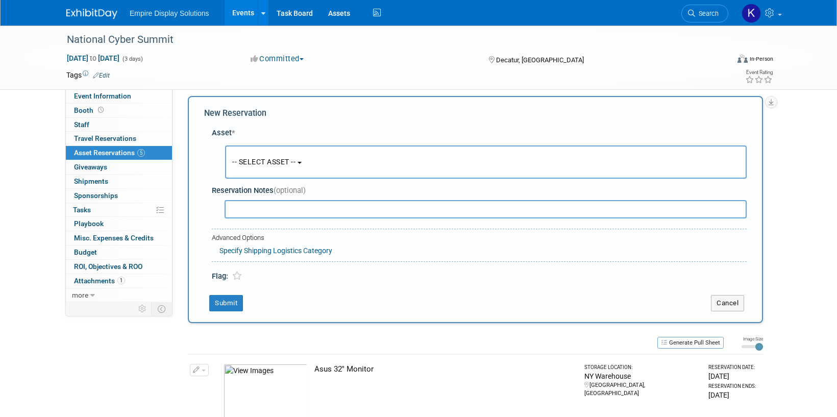
scroll to position [10, 0]
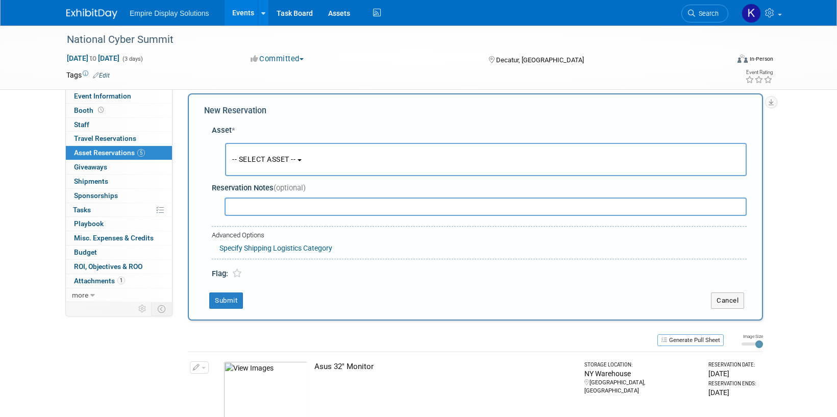
click at [262, 164] on button "-- SELECT ASSET --" at bounding box center [486, 159] width 522 height 33
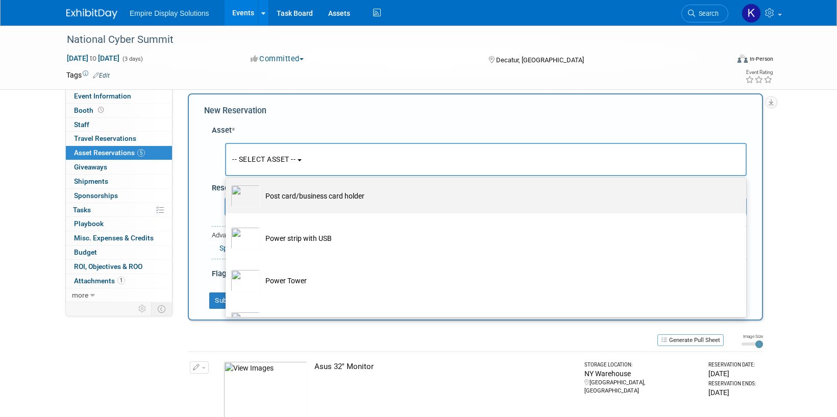
scroll to position [1757, 0]
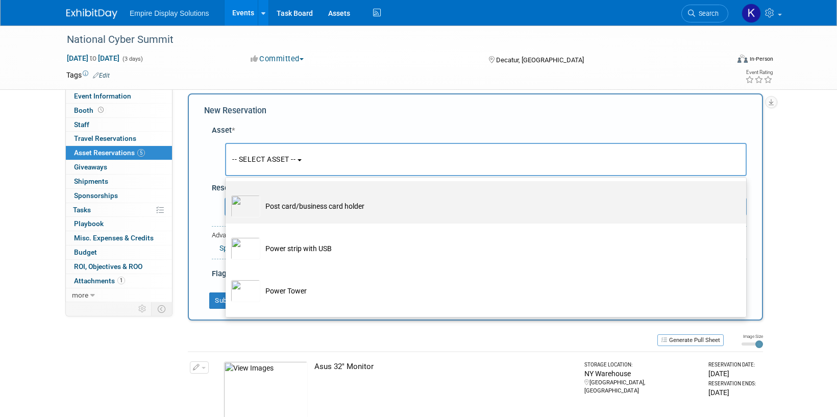
click at [313, 217] on td "Post card/business card holder" at bounding box center [493, 206] width 466 height 22
click at [227, 193] on input "Post card/business card holder" at bounding box center [224, 190] width 7 height 7
select select "10721598"
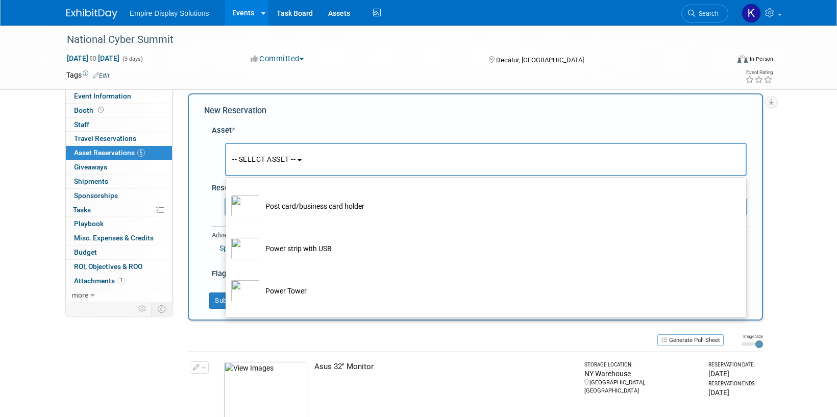
select select "8"
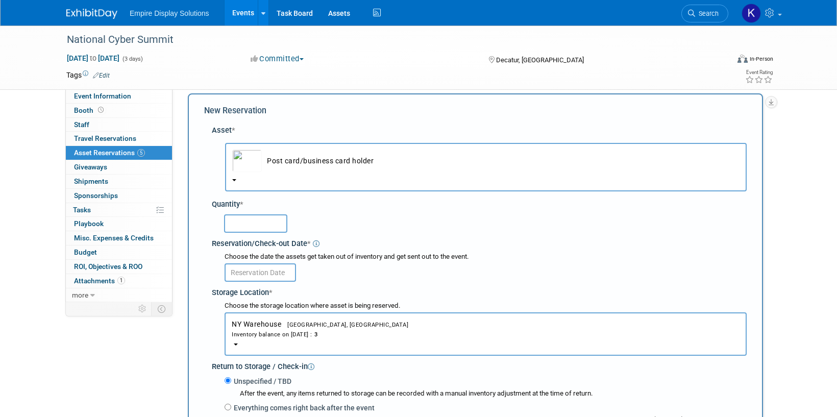
click at [245, 221] on input "text" at bounding box center [255, 223] width 63 height 18
type input "1"
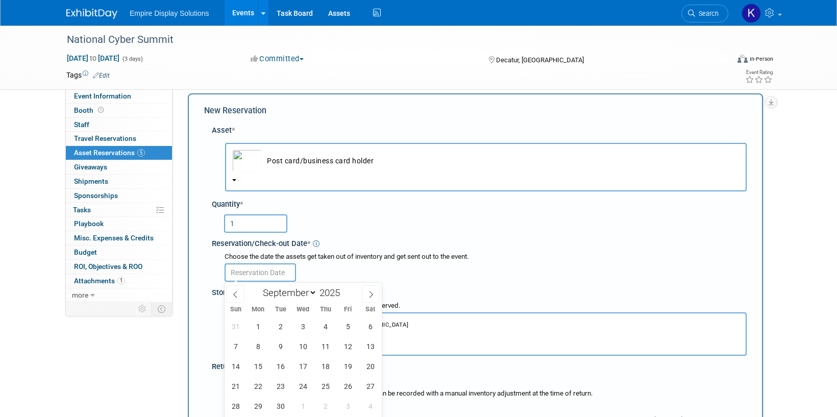
click at [255, 267] on input "text" at bounding box center [260, 272] width 71 height 18
click at [321, 323] on span "4" at bounding box center [326, 327] width 20 height 20
type input "Sep 4, 2025"
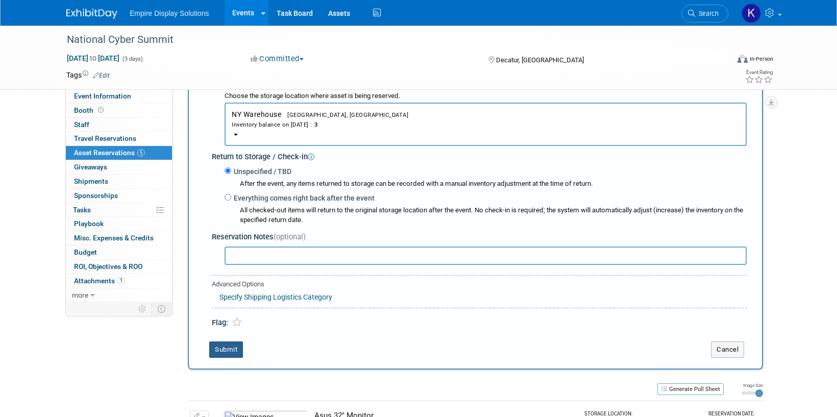
click at [230, 346] on button "Submit" at bounding box center [226, 350] width 34 height 16
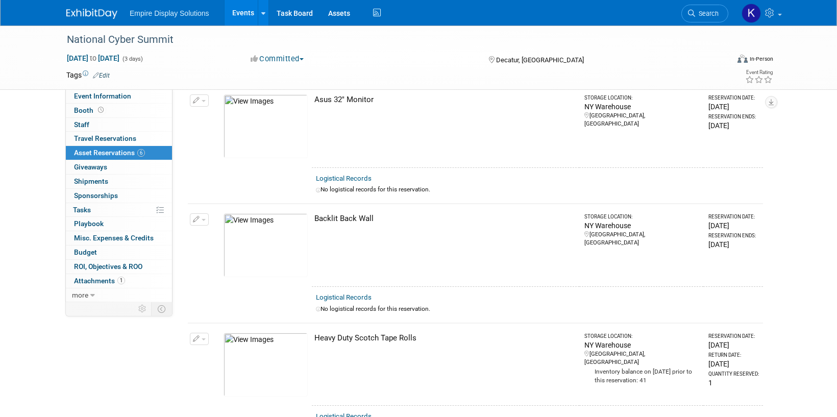
scroll to position [0, 0]
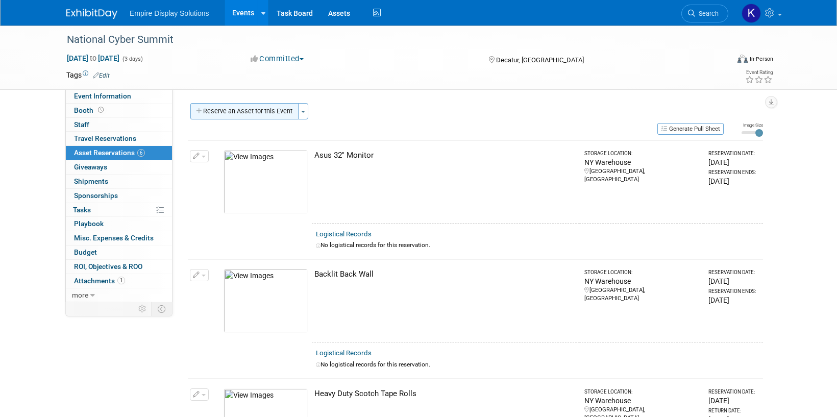
click at [264, 111] on button "Reserve an Asset for this Event" at bounding box center [244, 111] width 108 height 16
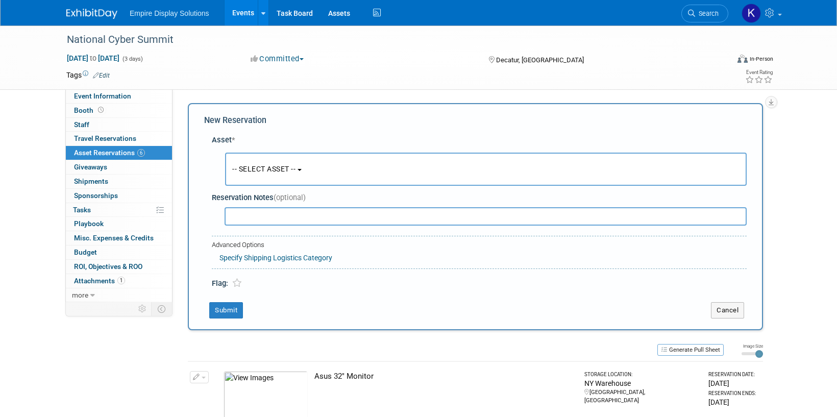
scroll to position [10, 0]
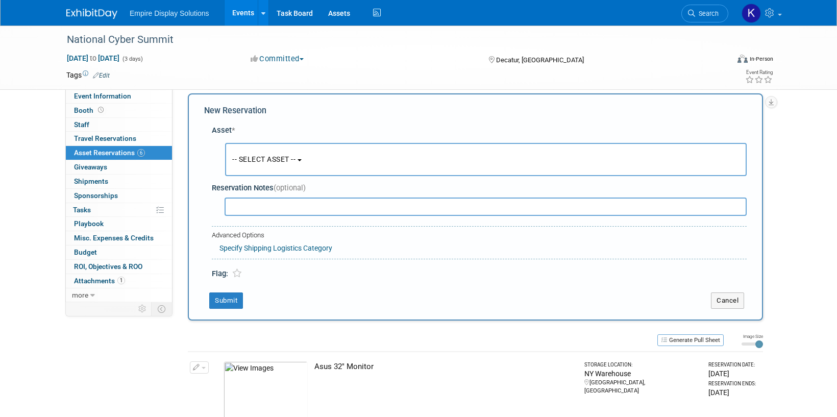
click at [292, 156] on span "-- SELECT ASSET --" at bounding box center [263, 159] width 63 height 8
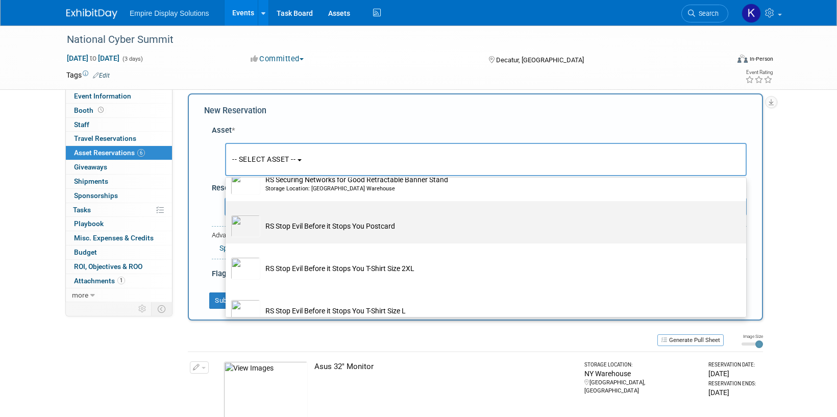
scroll to position [3595, 0]
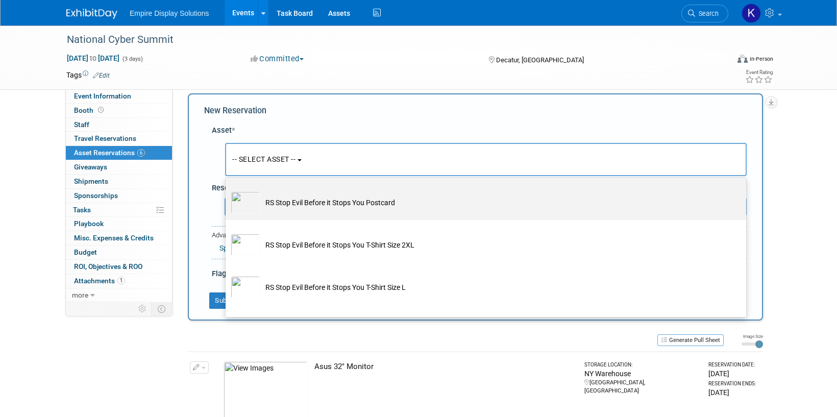
click at [295, 214] on td "RS Stop Evil Before it Stops You Postcard" at bounding box center [493, 202] width 466 height 22
click at [227, 190] on input "RS Stop Evil Before it Stops You Postcard" at bounding box center [224, 186] width 7 height 7
select select "10729190"
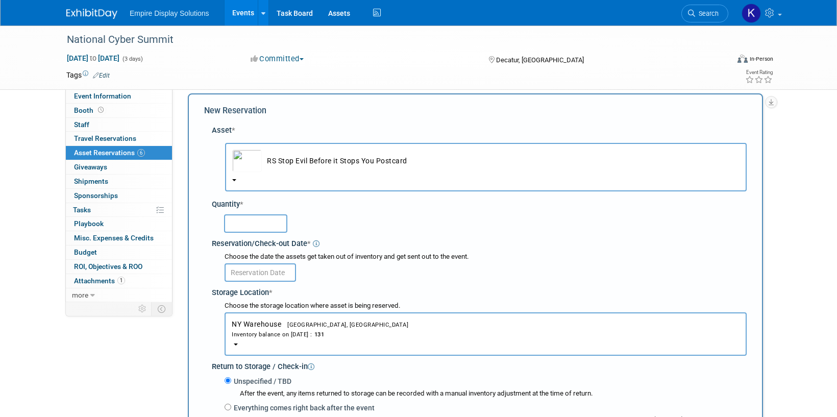
click at [273, 227] on input "text" at bounding box center [255, 223] width 63 height 18
type input "25"
click at [267, 274] on input "text" at bounding box center [260, 272] width 71 height 18
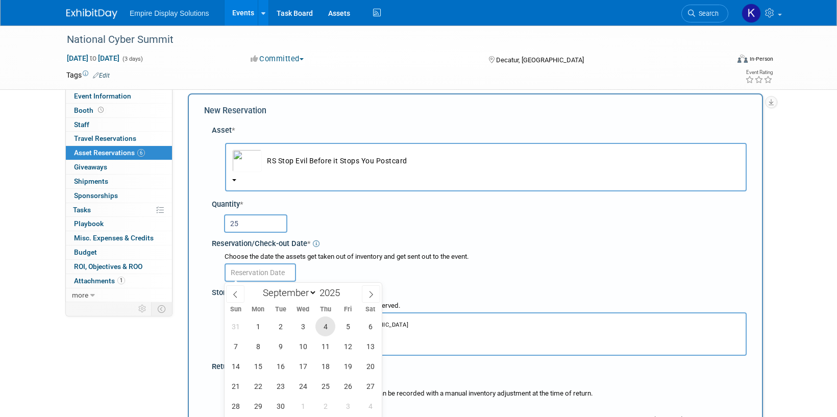
click at [326, 324] on span "4" at bounding box center [326, 327] width 20 height 20
type input "Sep 4, 2025"
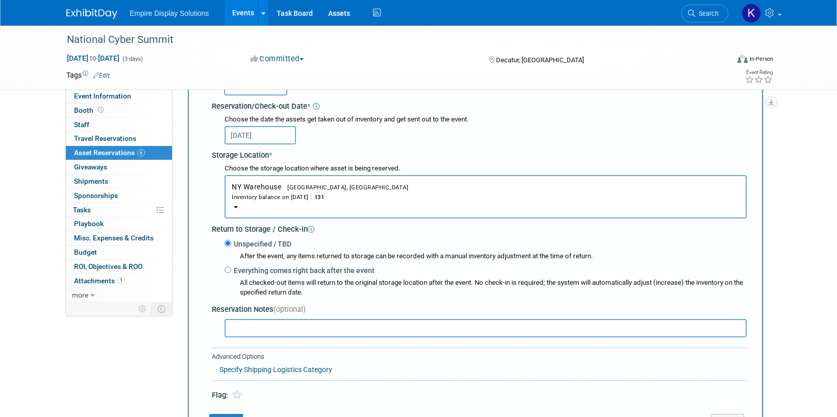
scroll to position [190, 0]
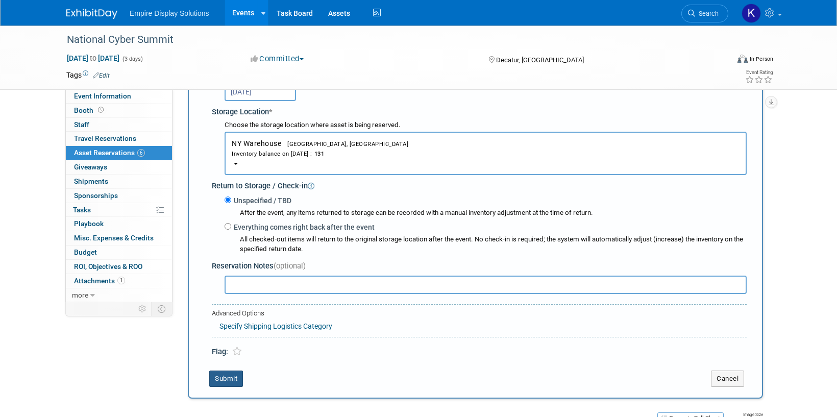
click at [227, 378] on button "Submit" at bounding box center [226, 379] width 34 height 16
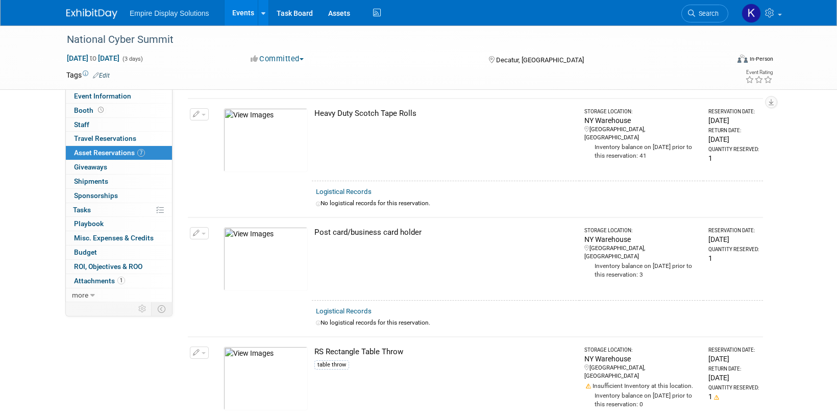
scroll to position [0, 0]
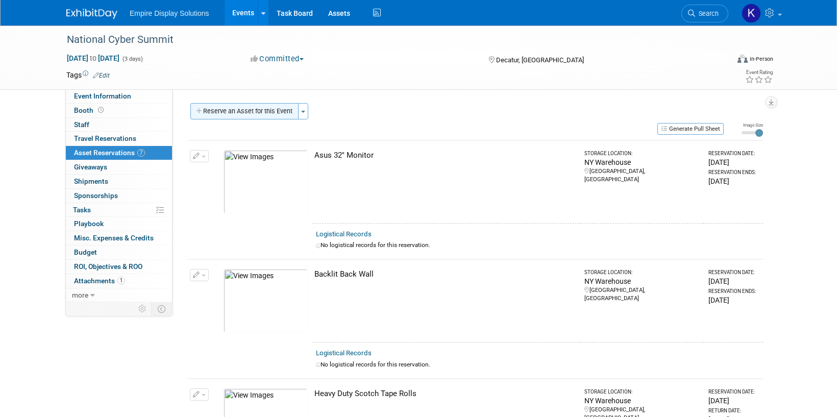
click at [233, 113] on button "Reserve an Asset for this Event" at bounding box center [244, 111] width 108 height 16
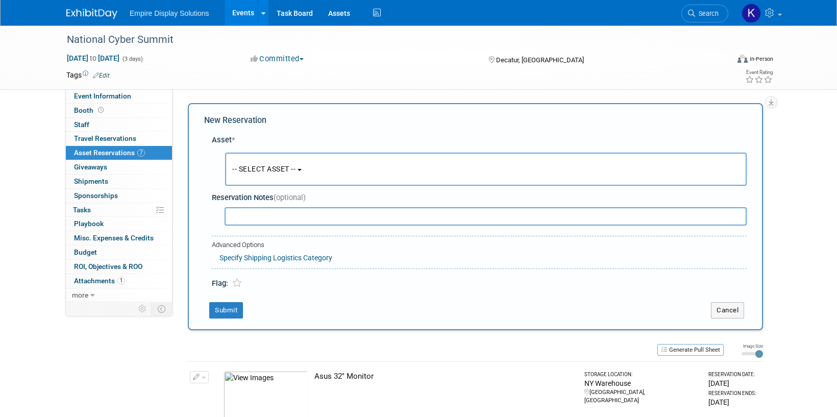
scroll to position [10, 0]
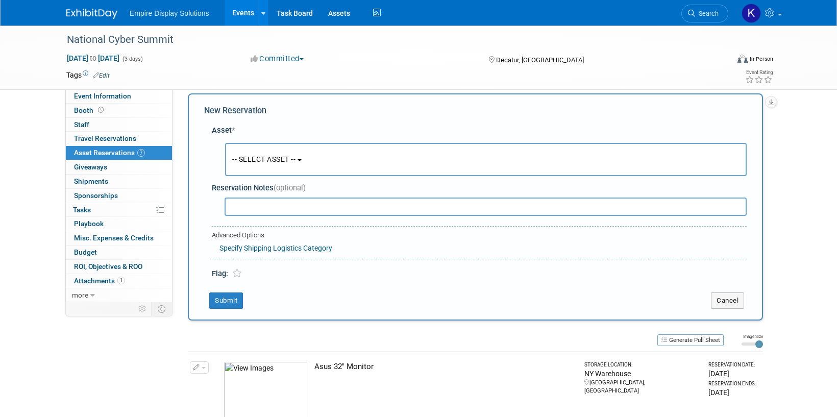
click at [283, 160] on span "-- SELECT ASSET --" at bounding box center [263, 159] width 63 height 8
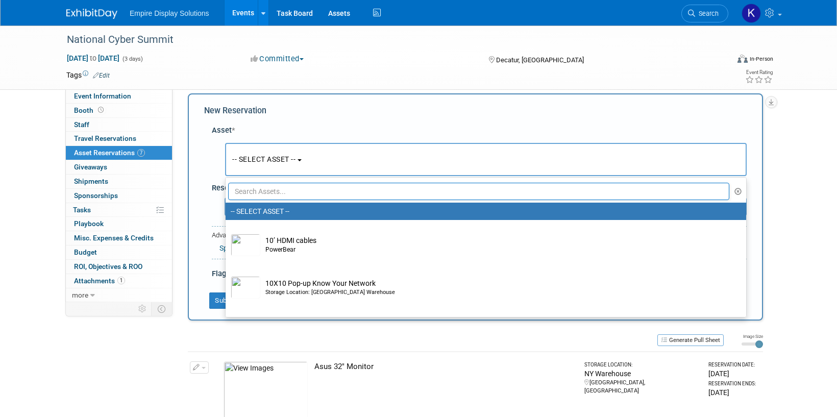
click at [279, 192] on input "text" at bounding box center [478, 191] width 501 height 17
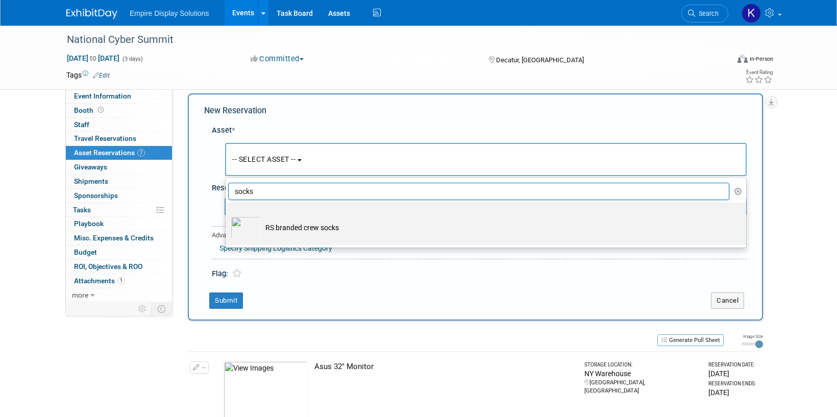
type input "socks"
click at [285, 231] on td "RS branded crew socks" at bounding box center [493, 227] width 466 height 22
click at [227, 215] on input "RS branded crew socks" at bounding box center [224, 211] width 7 height 7
select select "10720947"
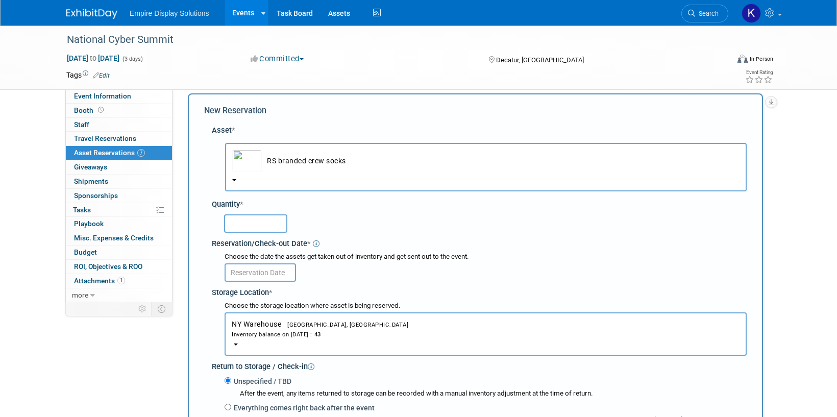
click at [253, 221] on input "text" at bounding box center [255, 223] width 63 height 18
type input "15"
click at [249, 271] on input "text" at bounding box center [260, 272] width 71 height 18
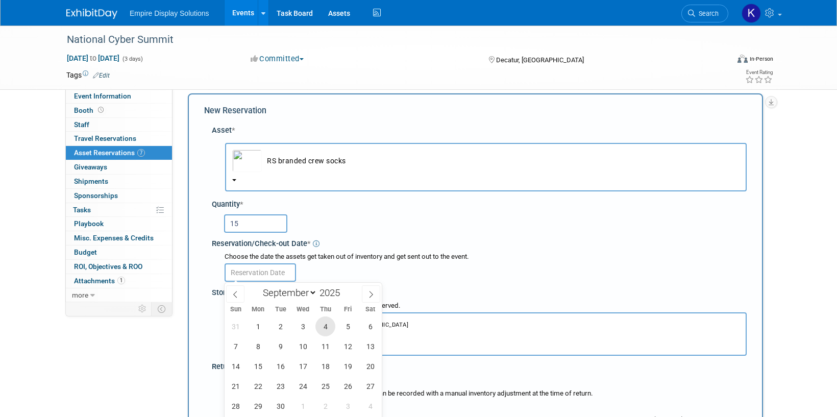
click at [331, 326] on span "4" at bounding box center [326, 327] width 20 height 20
type input "Sep 4, 2025"
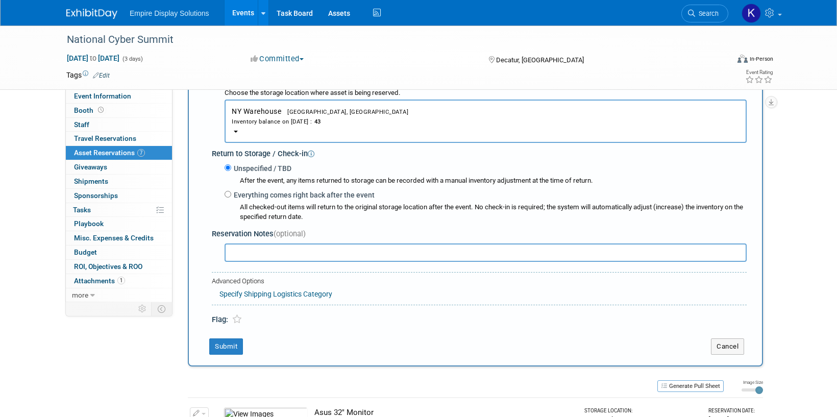
scroll to position [293, 0]
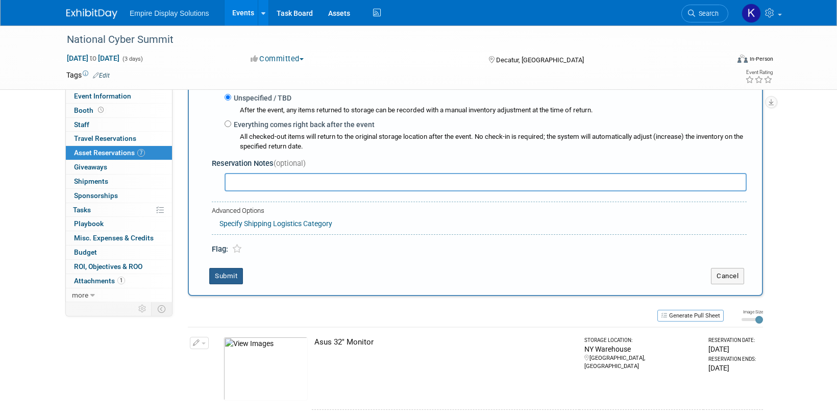
click at [228, 278] on button "Submit" at bounding box center [226, 276] width 34 height 16
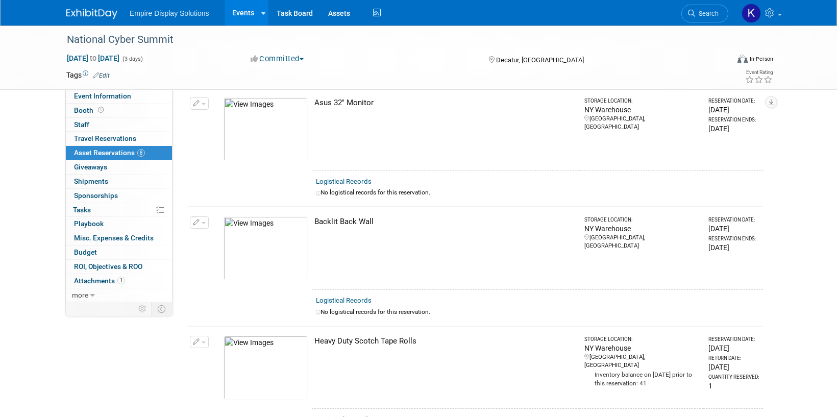
scroll to position [0, 0]
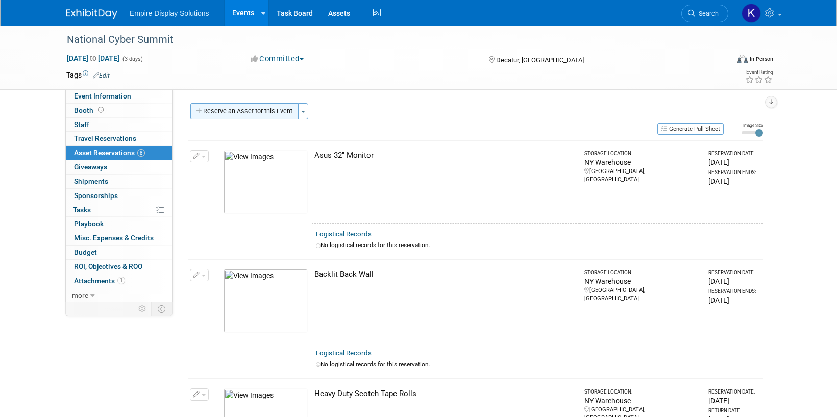
click at [228, 113] on button "Reserve an Asset for this Event" at bounding box center [244, 111] width 108 height 16
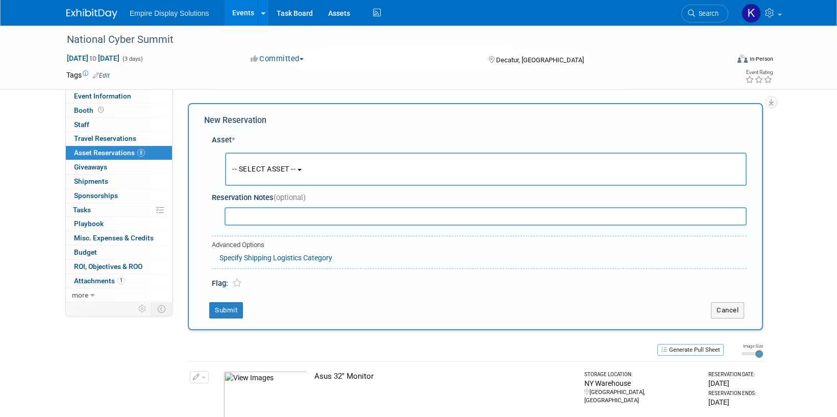
scroll to position [10, 0]
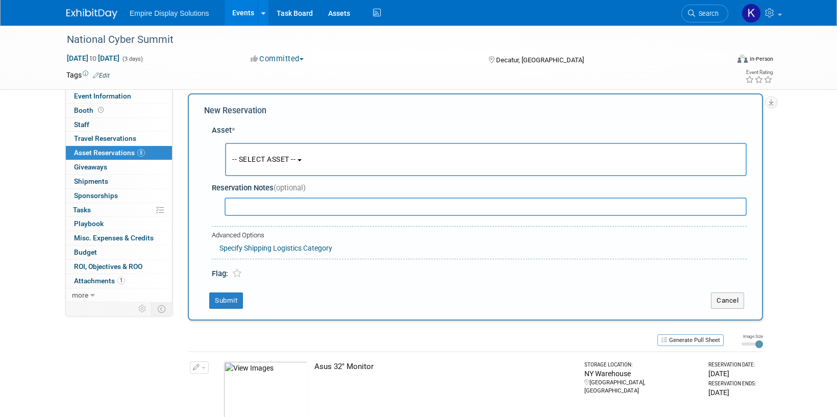
click at [284, 154] on button "-- SELECT ASSET --" at bounding box center [486, 159] width 522 height 33
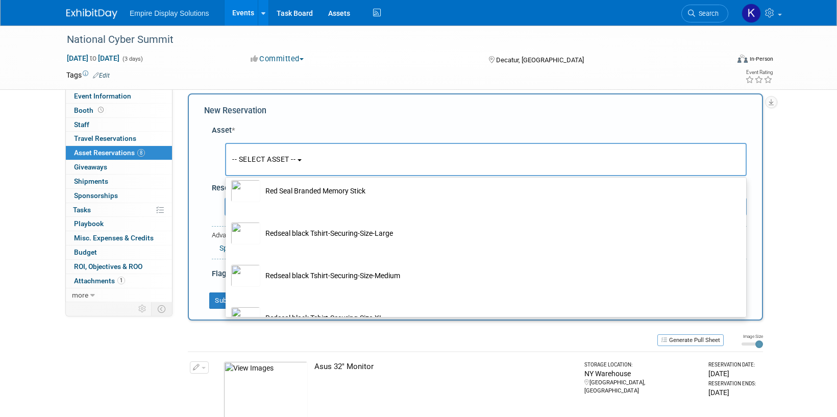
scroll to position [1944, 0]
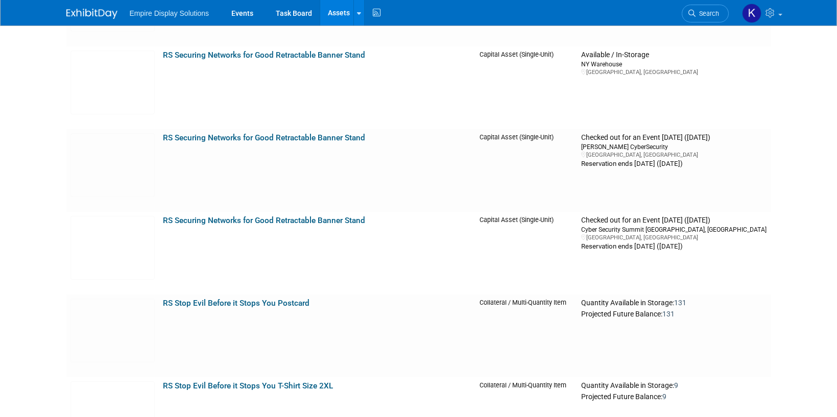
scroll to position [6633, 0]
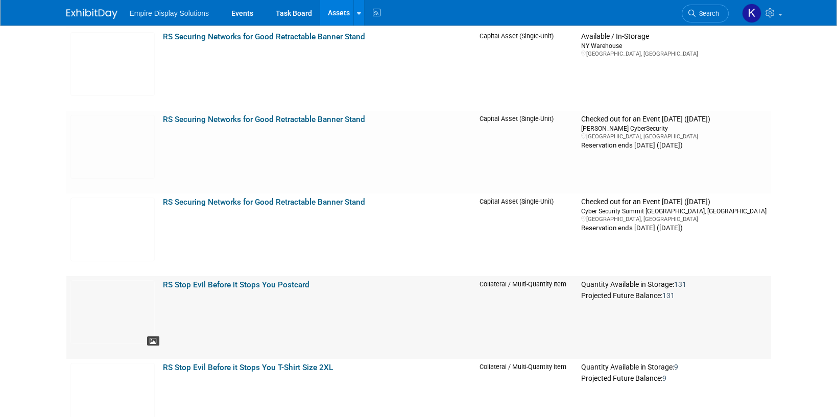
click at [154, 341] on icon at bounding box center [153, 341] width 7 height 7
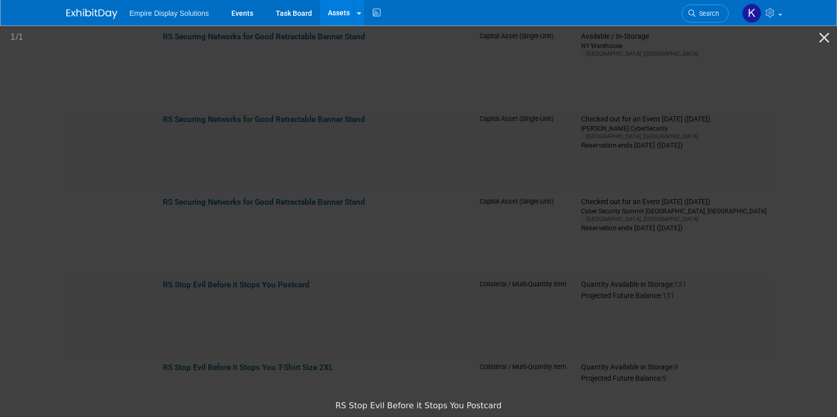
click at [707, 124] on picture at bounding box center [418, 209] width 837 height 371
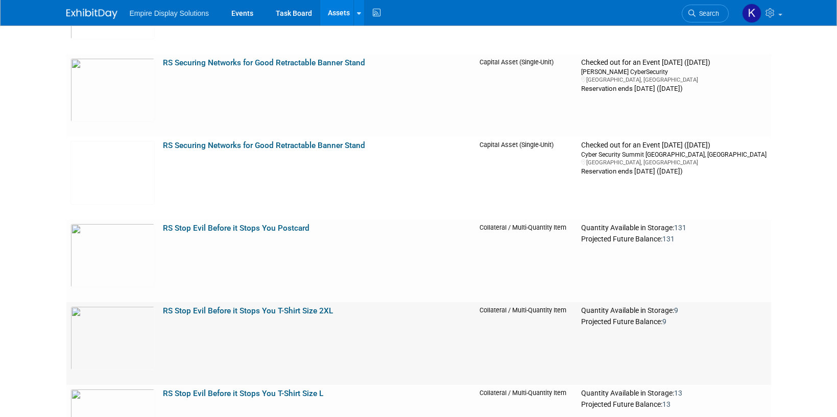
scroll to position [6823, 0]
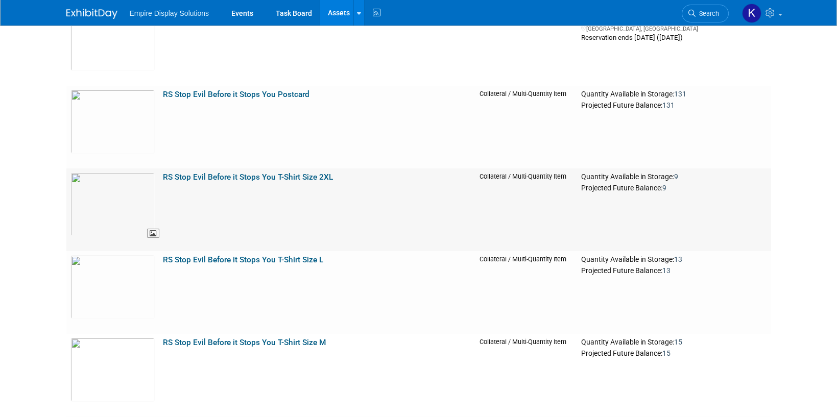
click at [123, 193] on img at bounding box center [112, 205] width 84 height 64
click at [122, 123] on img at bounding box center [112, 122] width 84 height 64
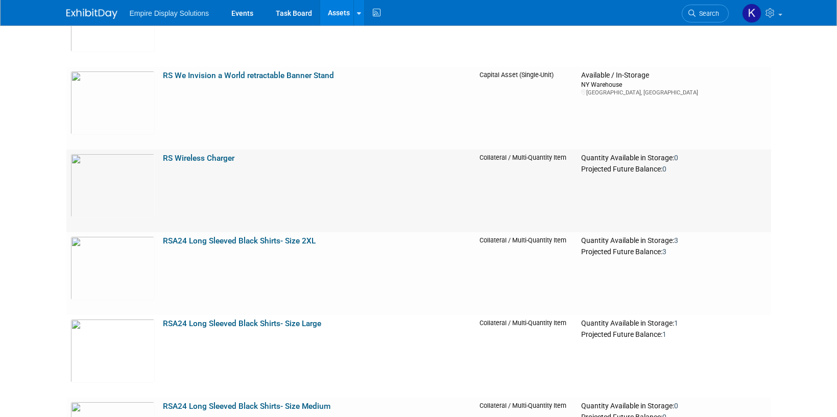
scroll to position [7693, 0]
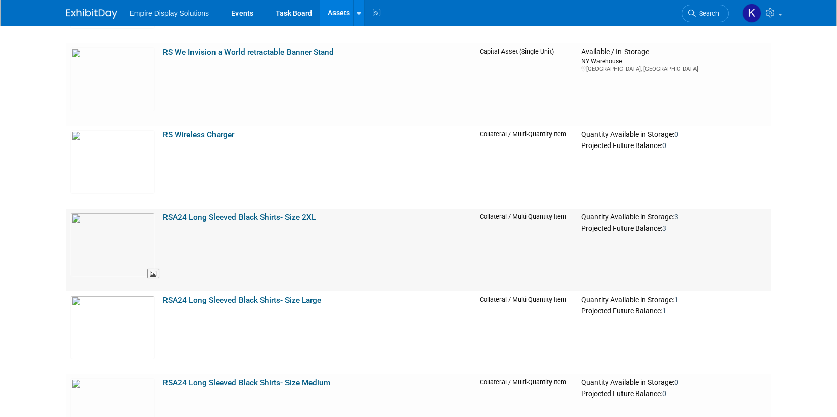
click at [129, 237] on img at bounding box center [112, 245] width 84 height 64
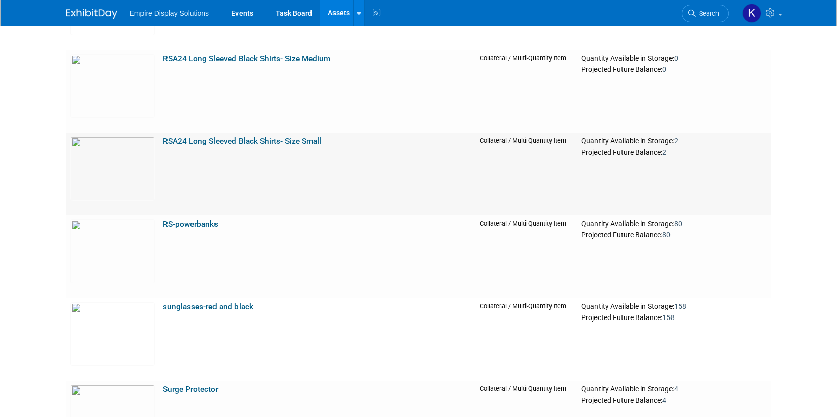
scroll to position [8028, 0]
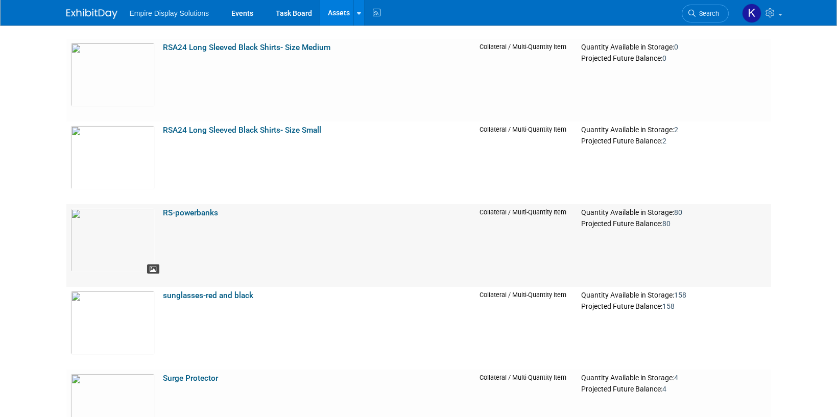
click at [158, 273] on span at bounding box center [153, 269] width 12 height 10
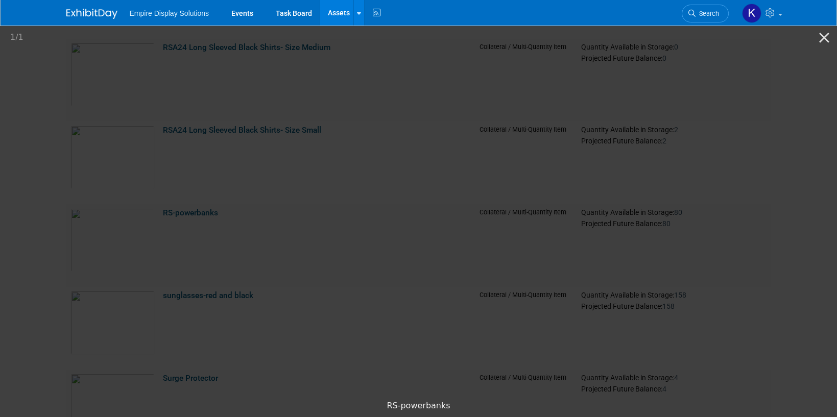
click at [63, 240] on picture at bounding box center [418, 209] width 837 height 371
click at [821, 34] on button "Close gallery" at bounding box center [824, 38] width 26 height 24
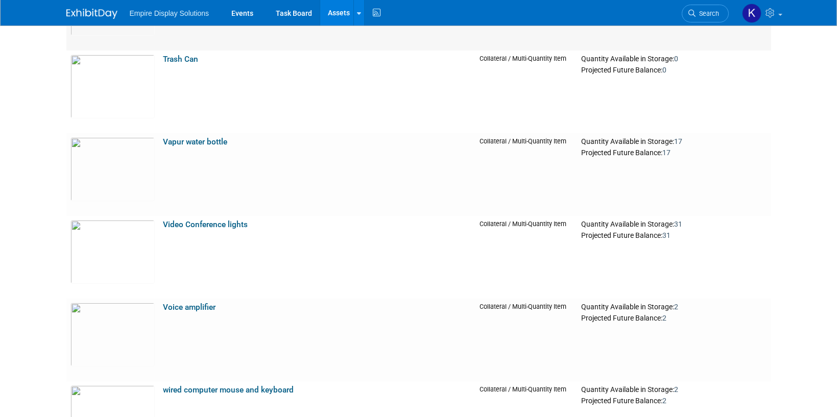
scroll to position [8736, 0]
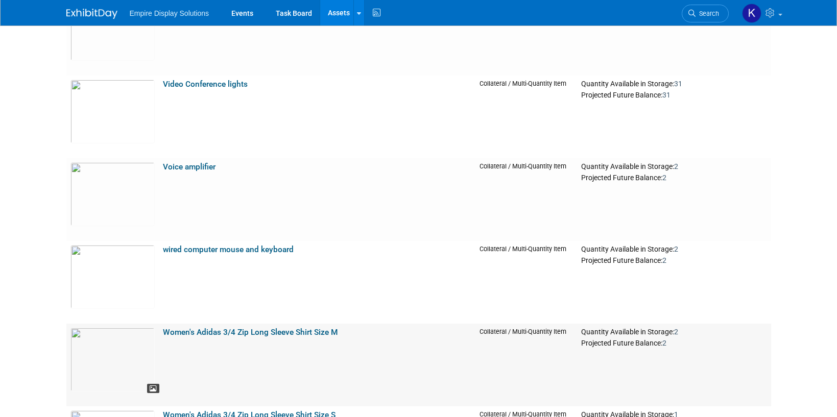
click at [151, 386] on icon at bounding box center [153, 388] width 7 height 7
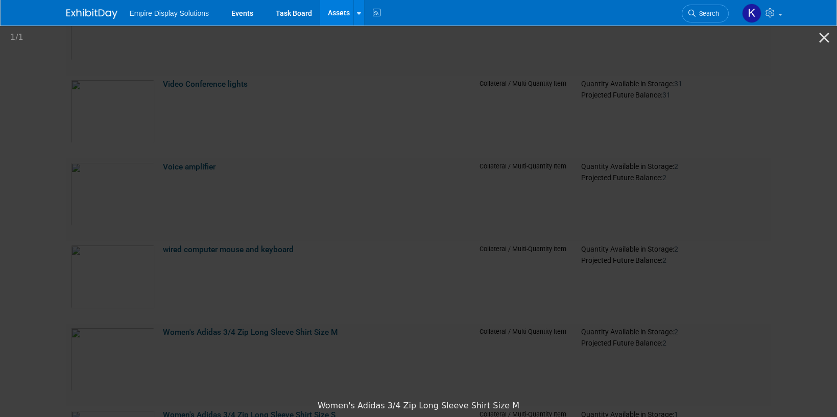
click at [50, 246] on picture at bounding box center [418, 209] width 837 height 371
click at [827, 37] on button "Close gallery" at bounding box center [824, 38] width 26 height 24
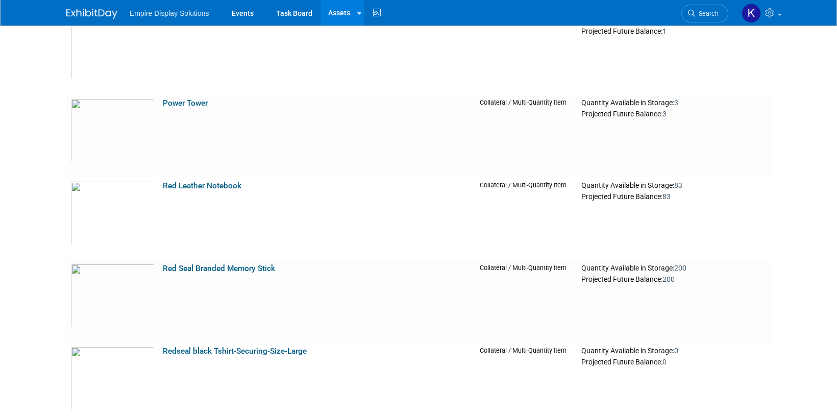
scroll to position [3432, 0]
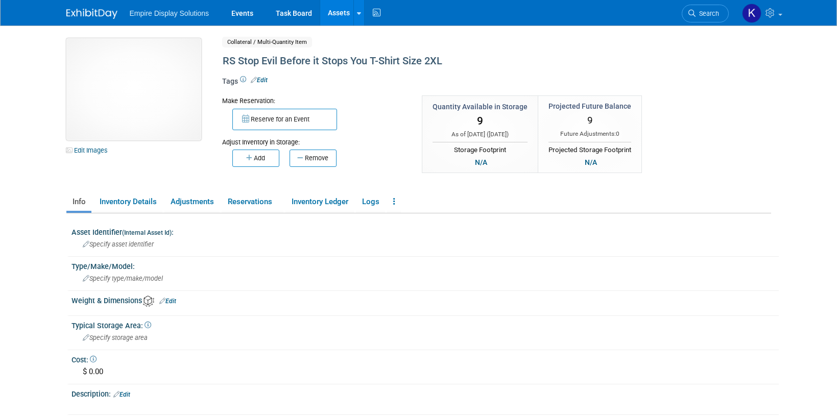
click at [136, 96] on img at bounding box center [133, 89] width 135 height 102
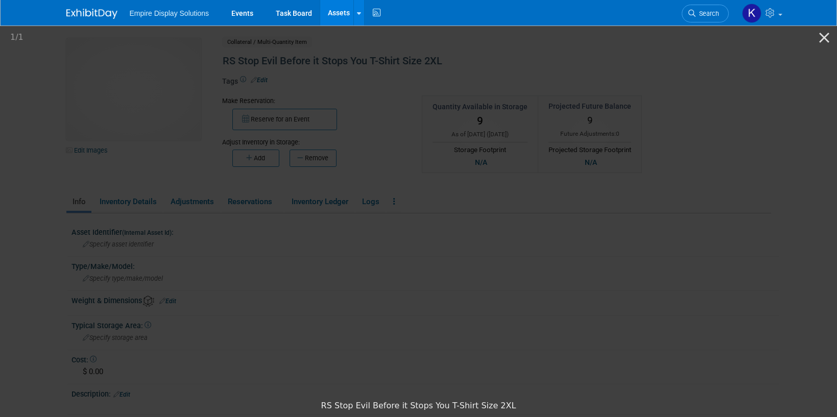
click at [716, 148] on picture at bounding box center [418, 209] width 837 height 371
click at [134, 109] on picture at bounding box center [418, 209] width 837 height 371
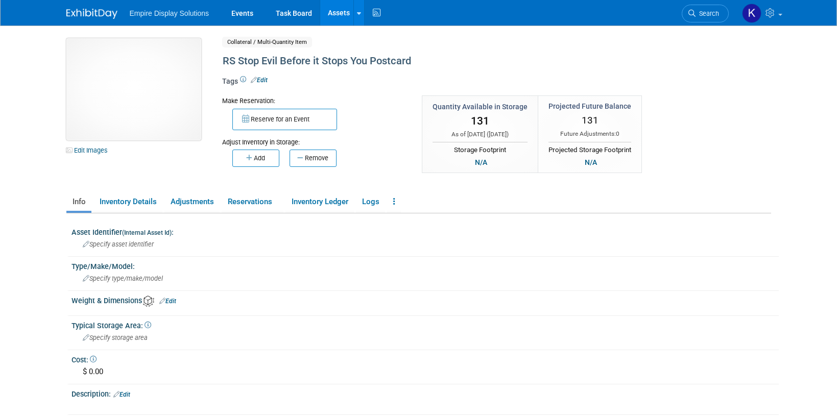
click at [129, 86] on img at bounding box center [133, 89] width 135 height 102
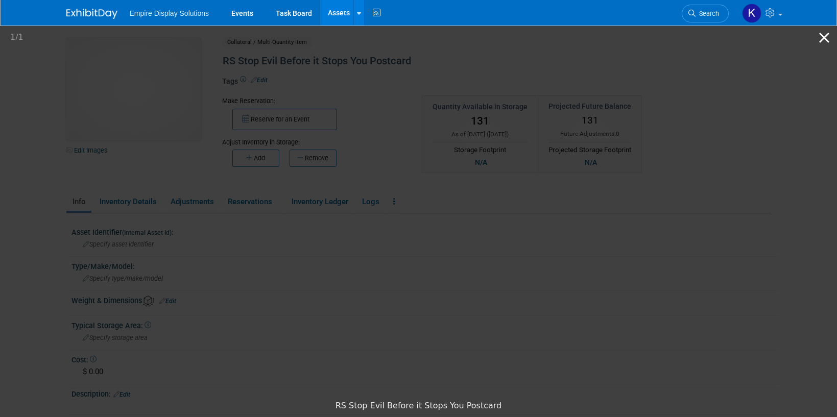
click at [823, 35] on button "Close gallery" at bounding box center [824, 38] width 26 height 24
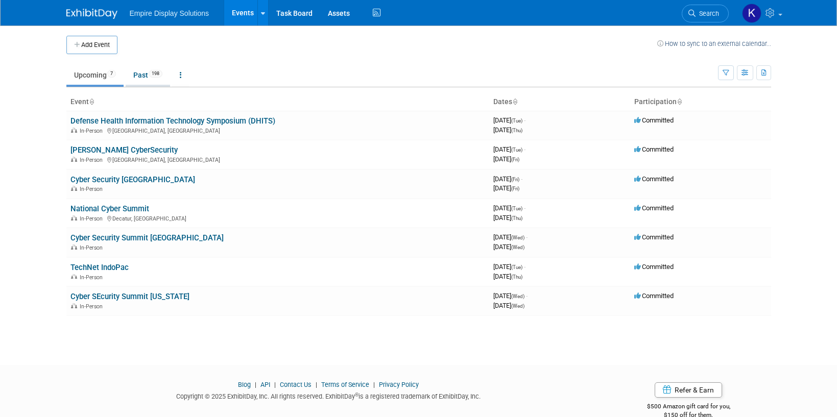
click at [155, 77] on link "Past 198" at bounding box center [148, 74] width 44 height 19
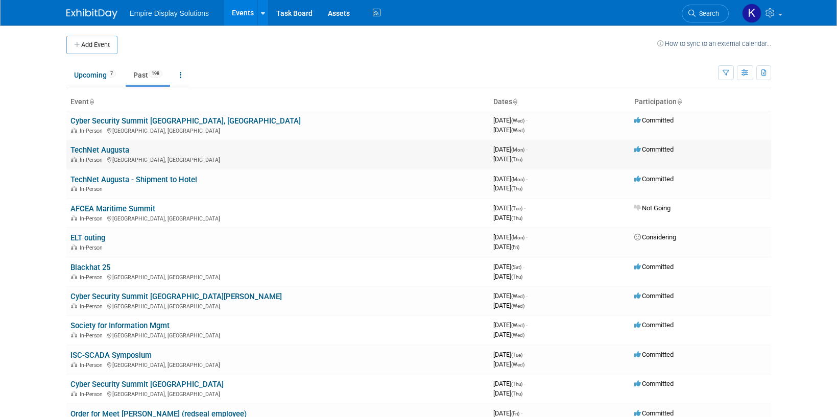
click at [111, 151] on link "TechNet Augusta" at bounding box center [99, 150] width 59 height 9
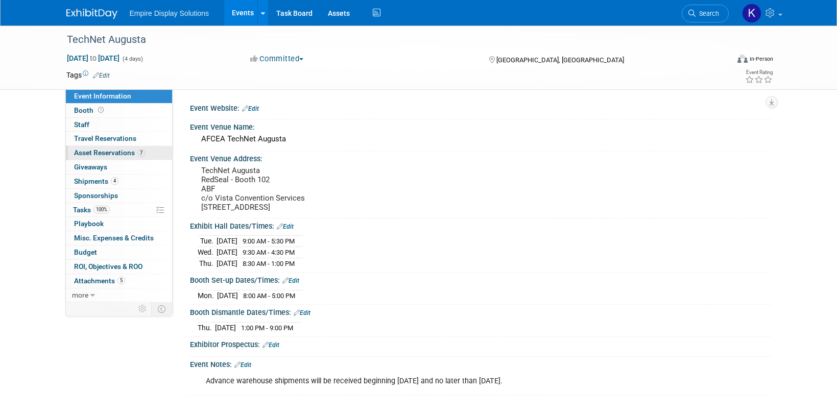
click at [110, 152] on span "Asset Reservations 7" at bounding box center [109, 153] width 71 height 8
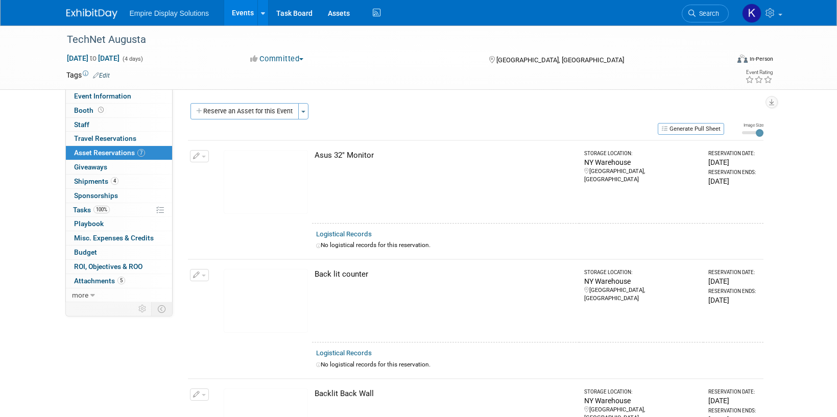
click at [94, 10] on img at bounding box center [91, 14] width 51 height 10
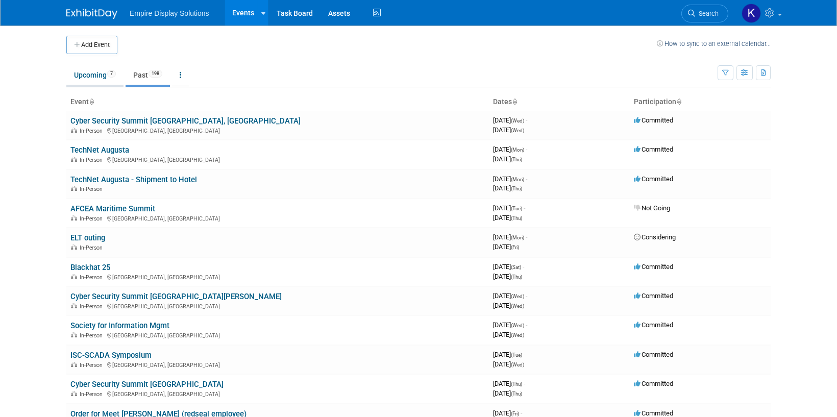
click at [68, 72] on link "Upcoming 7" at bounding box center [94, 74] width 57 height 19
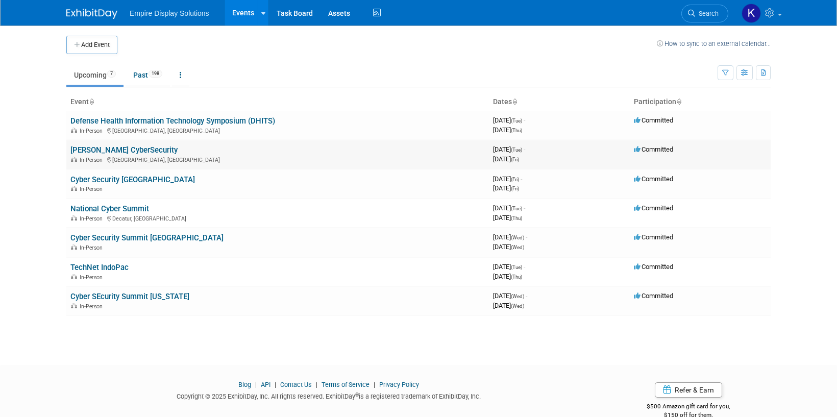
click at [117, 149] on link "[PERSON_NAME] CyberSecurity" at bounding box center [123, 150] width 107 height 9
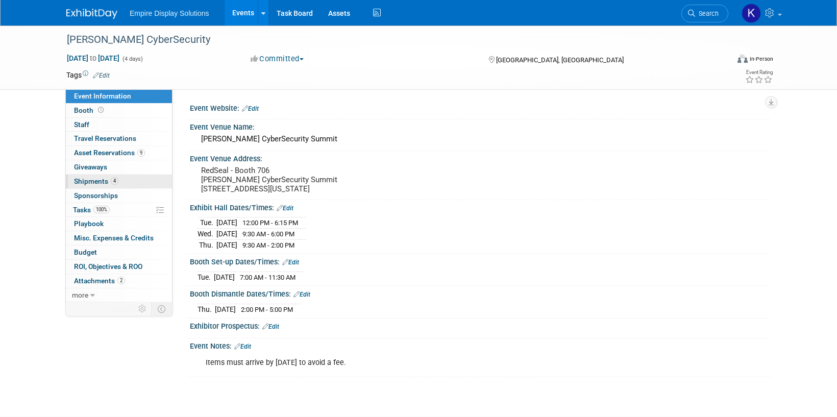
click at [105, 181] on span "Shipments 4" at bounding box center [96, 181] width 44 height 8
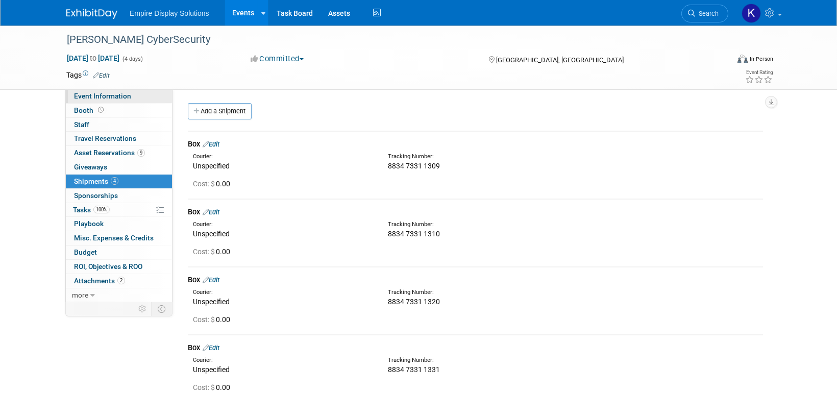
click at [103, 94] on span "Event Information" at bounding box center [102, 96] width 57 height 8
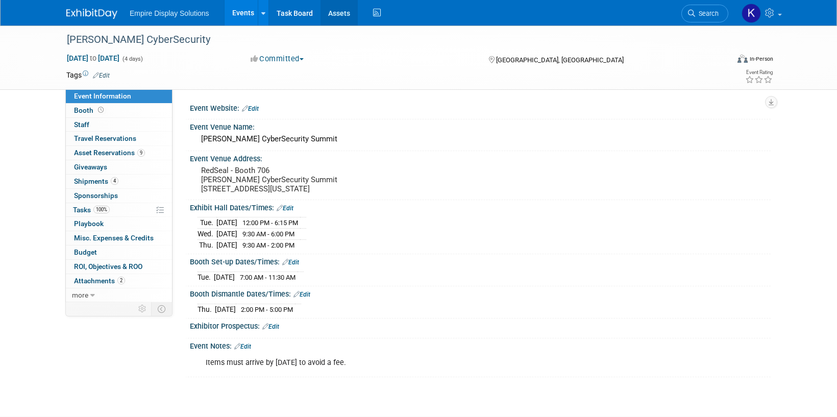
click at [330, 11] on link "Assets" at bounding box center [339, 13] width 37 height 26
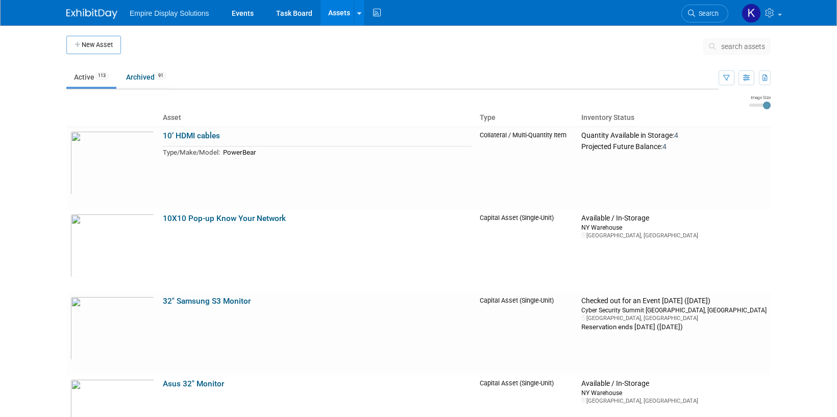
click at [100, 10] on img at bounding box center [91, 14] width 51 height 10
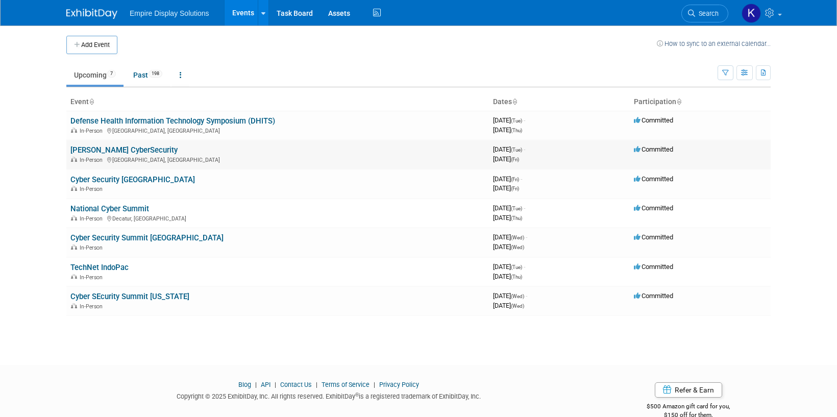
click at [114, 152] on link "[PERSON_NAME] CyberSecurity" at bounding box center [123, 150] width 107 height 9
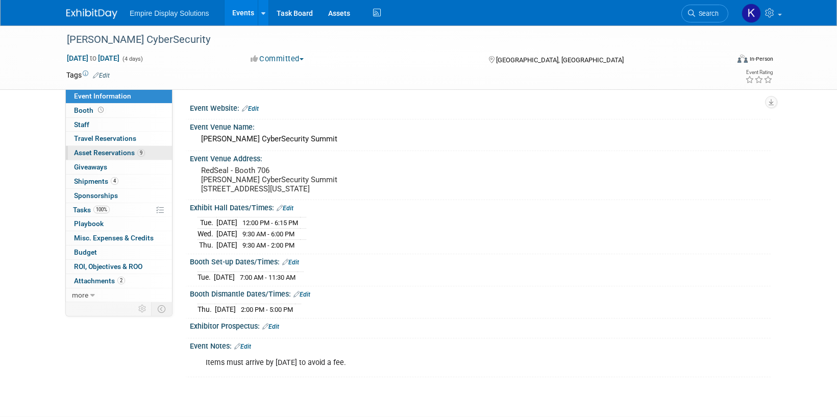
click at [103, 153] on span "Asset Reservations 9" at bounding box center [109, 153] width 71 height 8
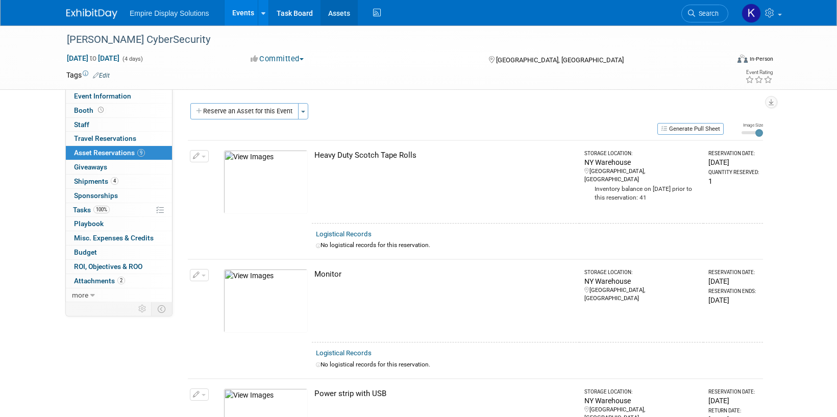
click at [327, 13] on link "Assets" at bounding box center [339, 13] width 37 height 26
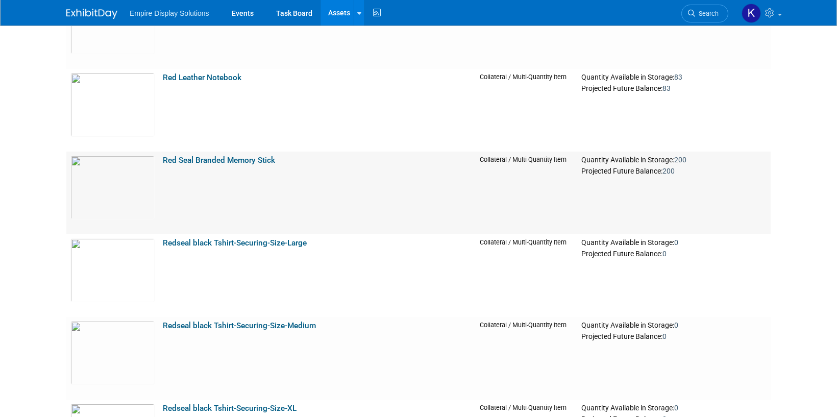
scroll to position [3694, 0]
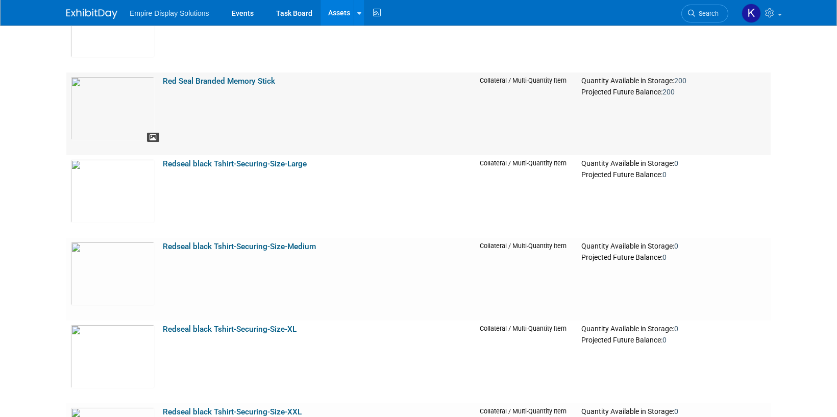
click at [155, 137] on icon at bounding box center [153, 137] width 7 height 7
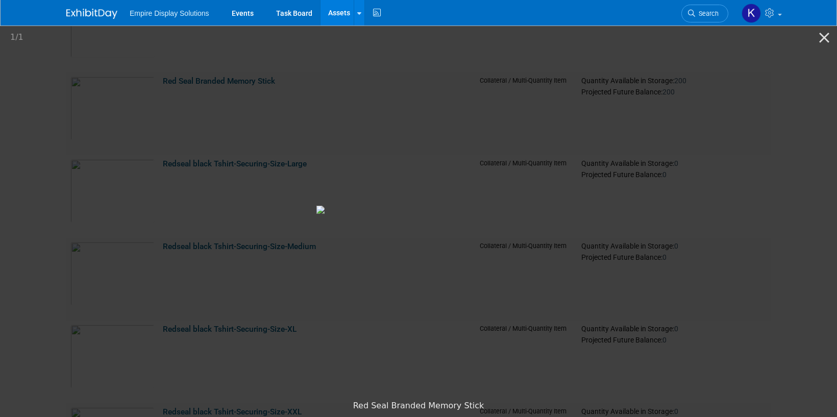
click at [281, 124] on picture at bounding box center [418, 209] width 837 height 371
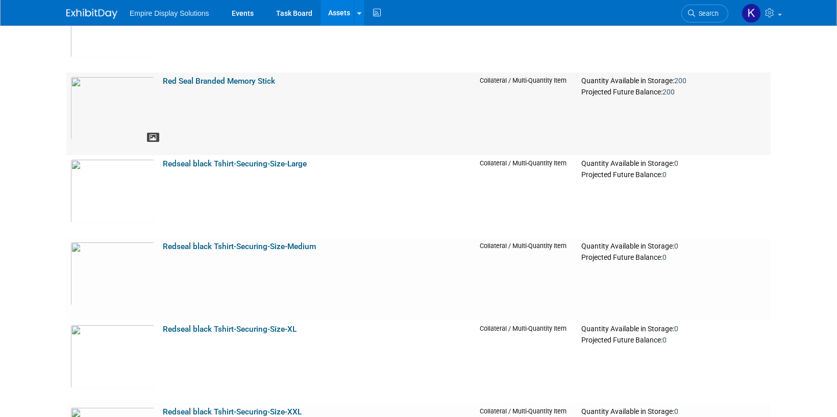
click at [153, 134] on icon at bounding box center [153, 137] width 7 height 7
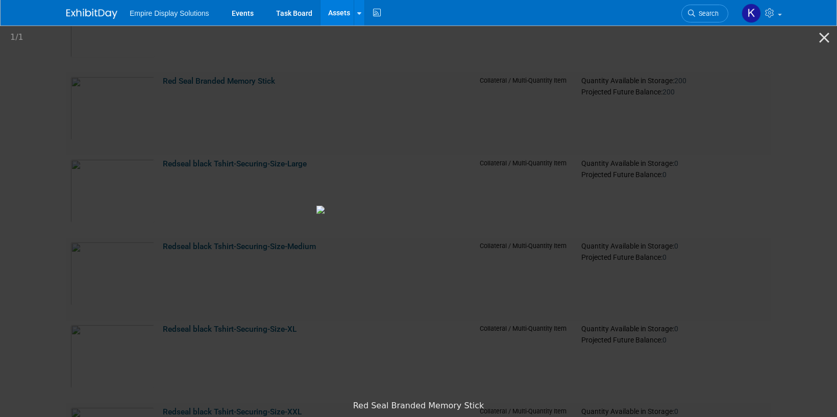
click at [293, 127] on picture at bounding box center [418, 209] width 837 height 371
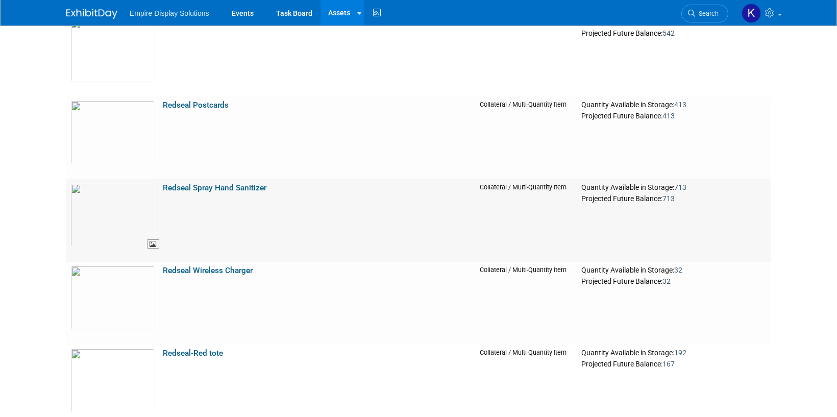
scroll to position [4327, 0]
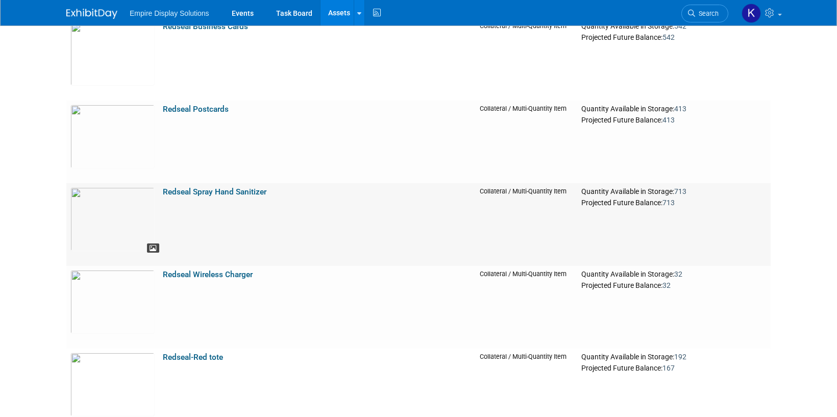
click at [156, 247] on icon at bounding box center [153, 248] width 7 height 7
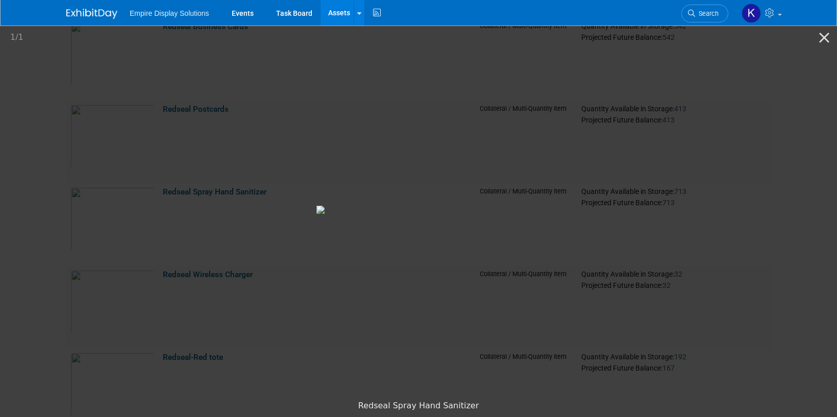
click at [54, 177] on picture at bounding box center [418, 209] width 837 height 371
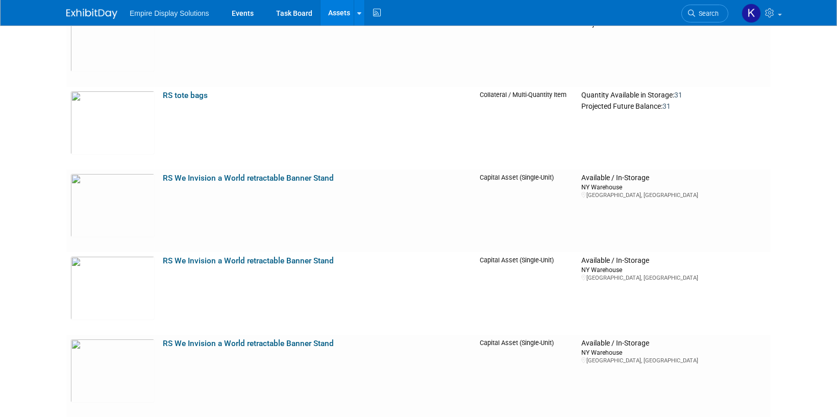
scroll to position [7197, 0]
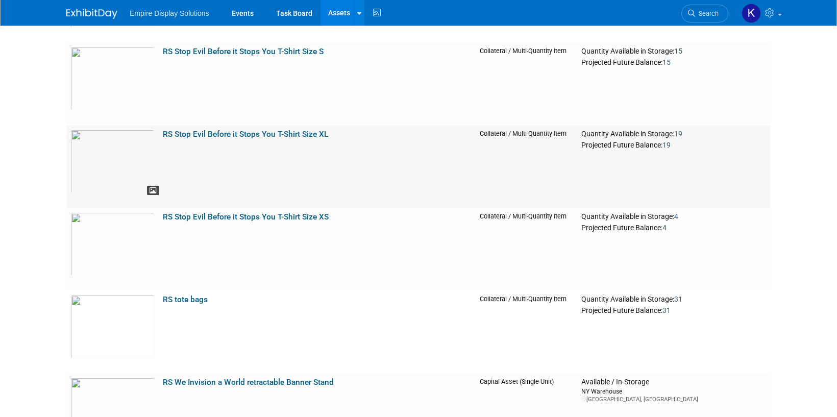
click at [151, 188] on icon at bounding box center [153, 190] width 7 height 7
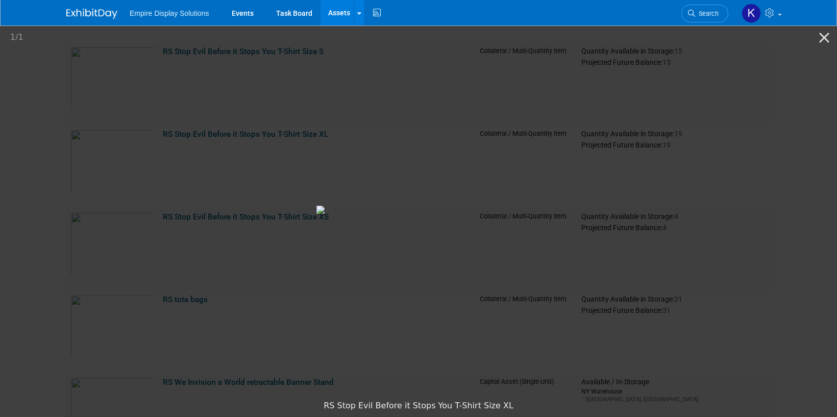
click at [86, 181] on picture at bounding box center [418, 209] width 837 height 371
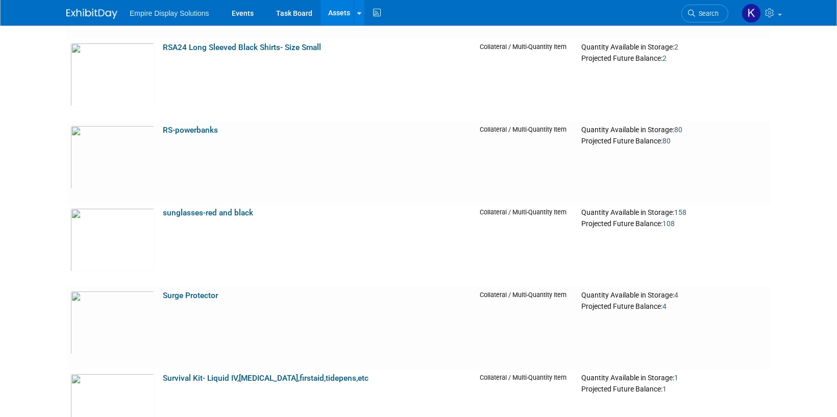
scroll to position [8167, 0]
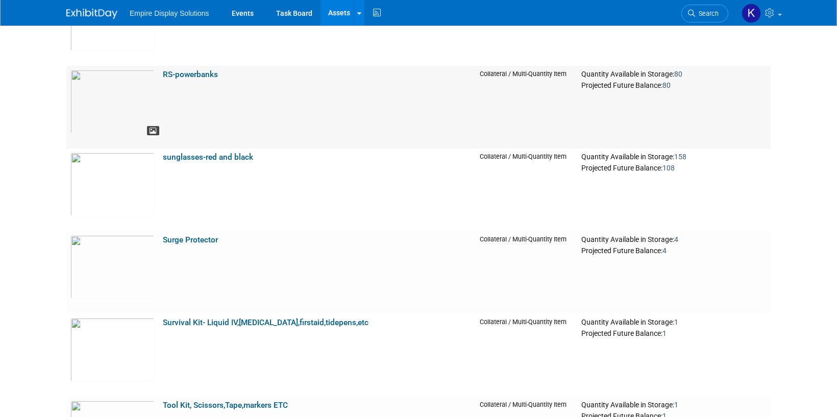
click at [150, 131] on icon at bounding box center [153, 131] width 7 height 7
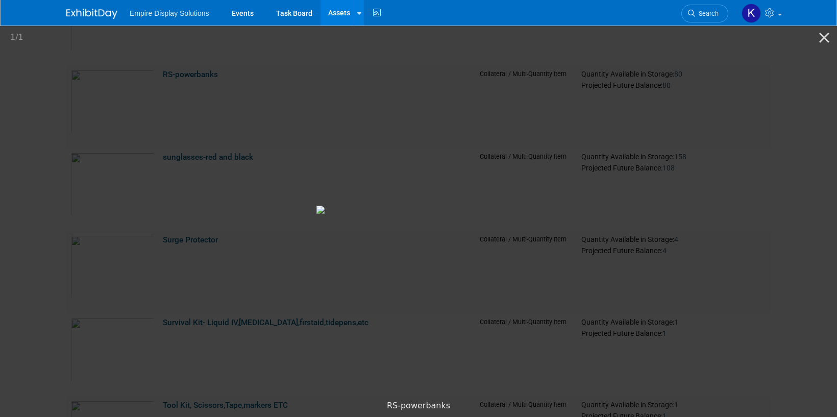
click at [94, 136] on picture at bounding box center [418, 209] width 837 height 371
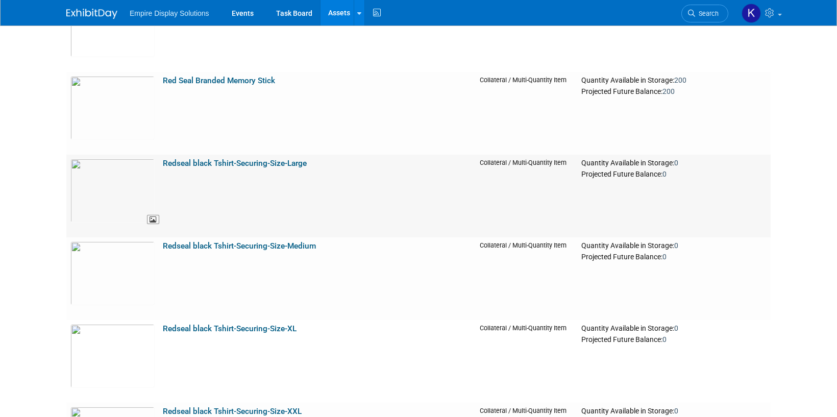
scroll to position [3608, 0]
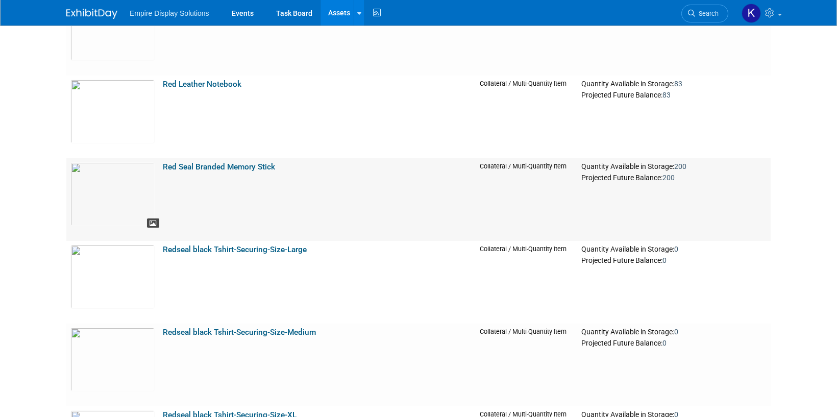
click at [152, 222] on icon at bounding box center [153, 223] width 7 height 7
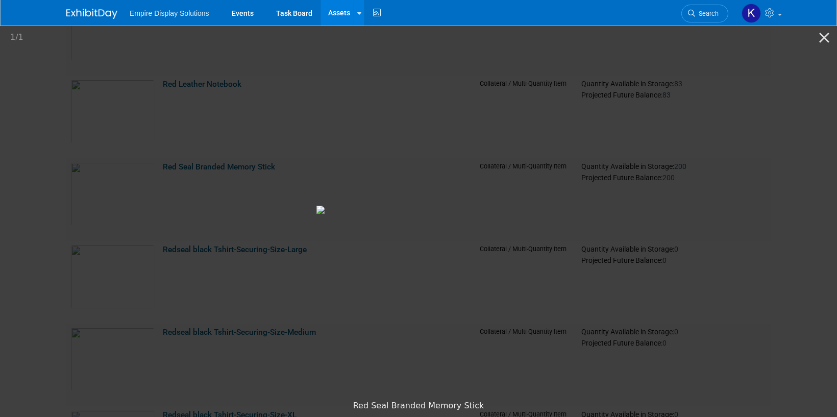
click at [294, 206] on picture at bounding box center [418, 209] width 837 height 371
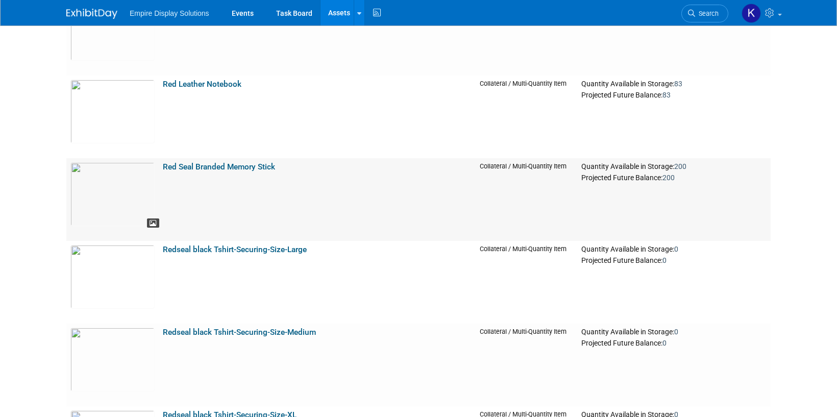
click at [151, 222] on icon at bounding box center [153, 223] width 7 height 7
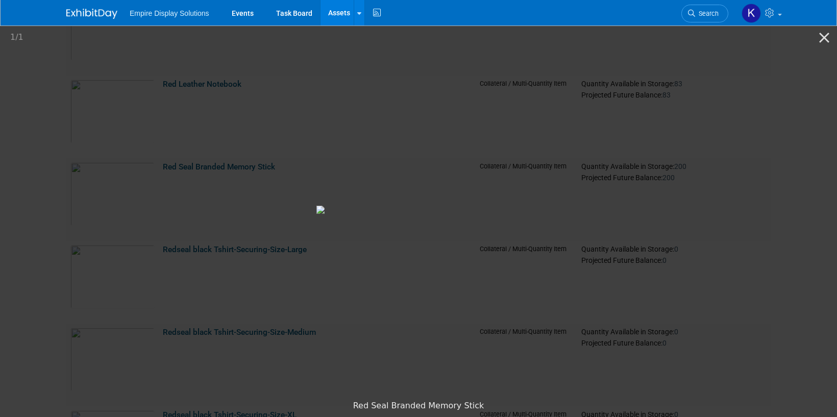
click at [245, 189] on picture at bounding box center [418, 209] width 837 height 371
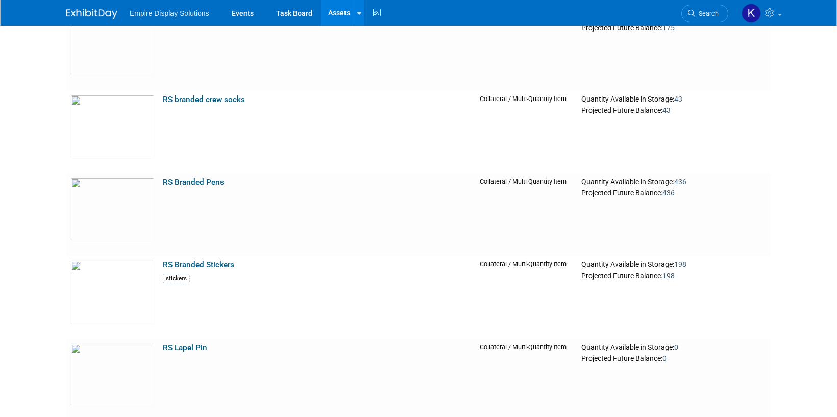
scroll to position [5771, 0]
